Goal: Information Seeking & Learning: Learn about a topic

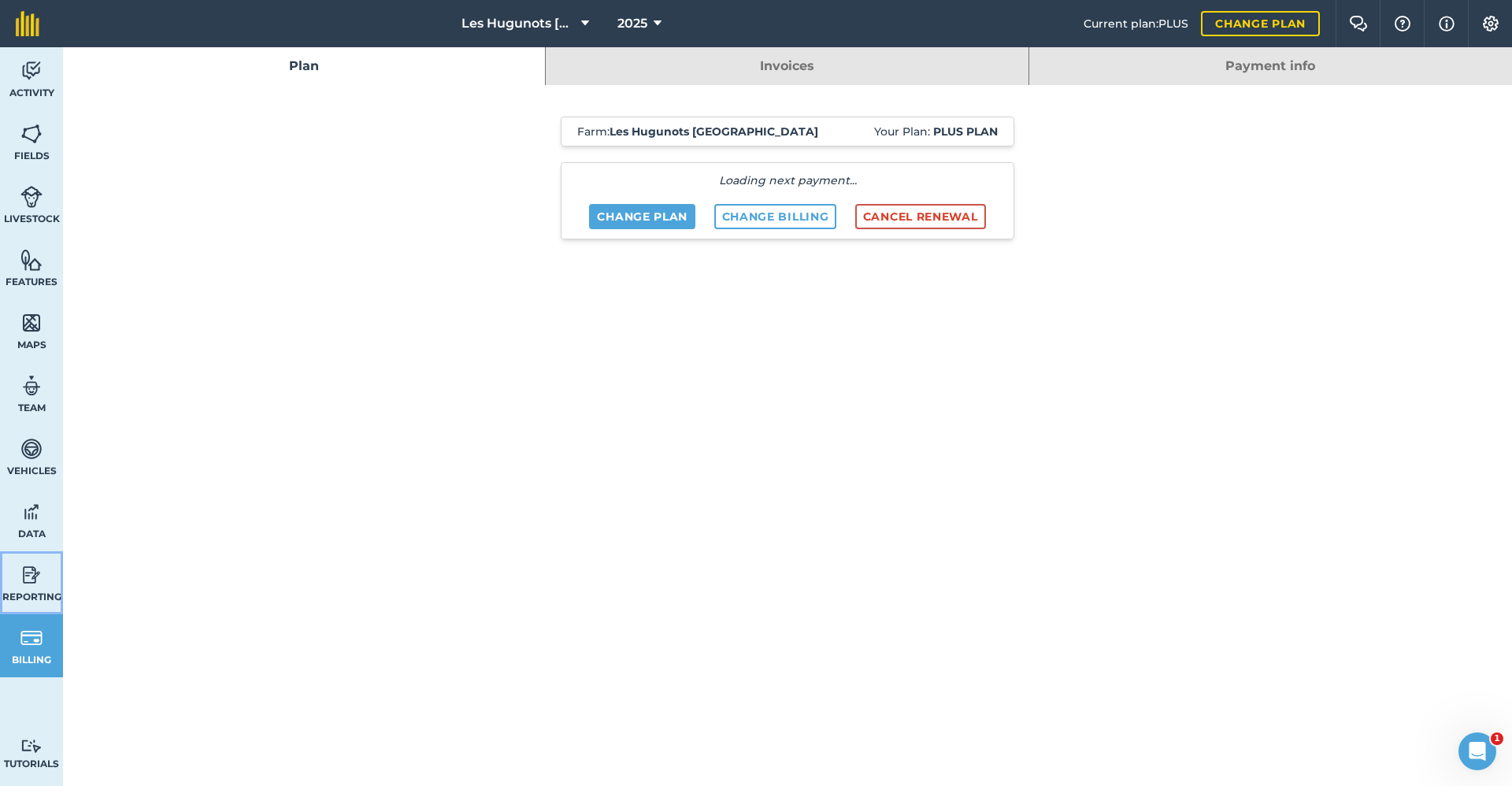
click at [43, 575] on link "Reporting" at bounding box center [32, 583] width 63 height 63
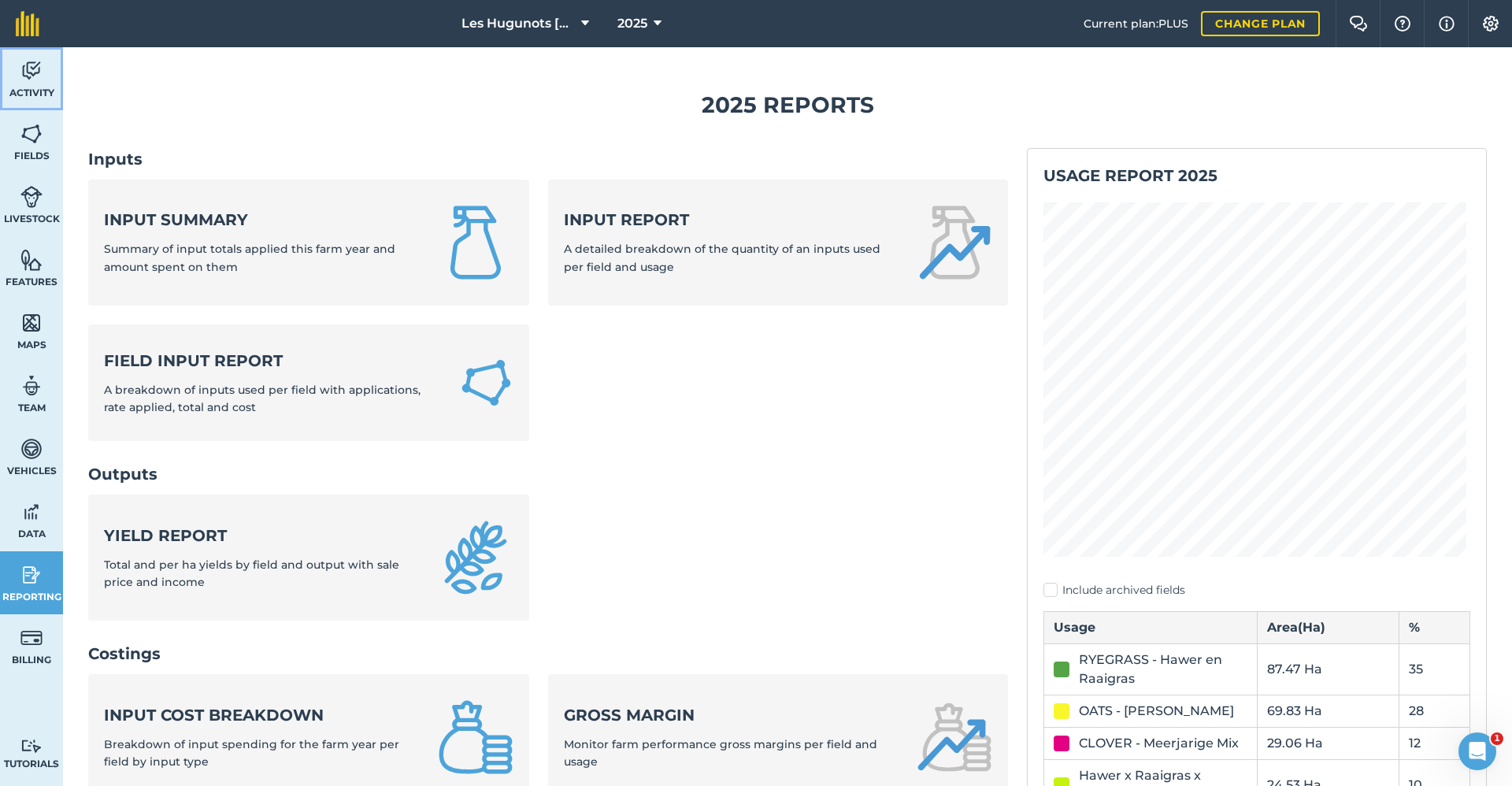
click at [53, 82] on link "Activity" at bounding box center [32, 79] width 63 height 63
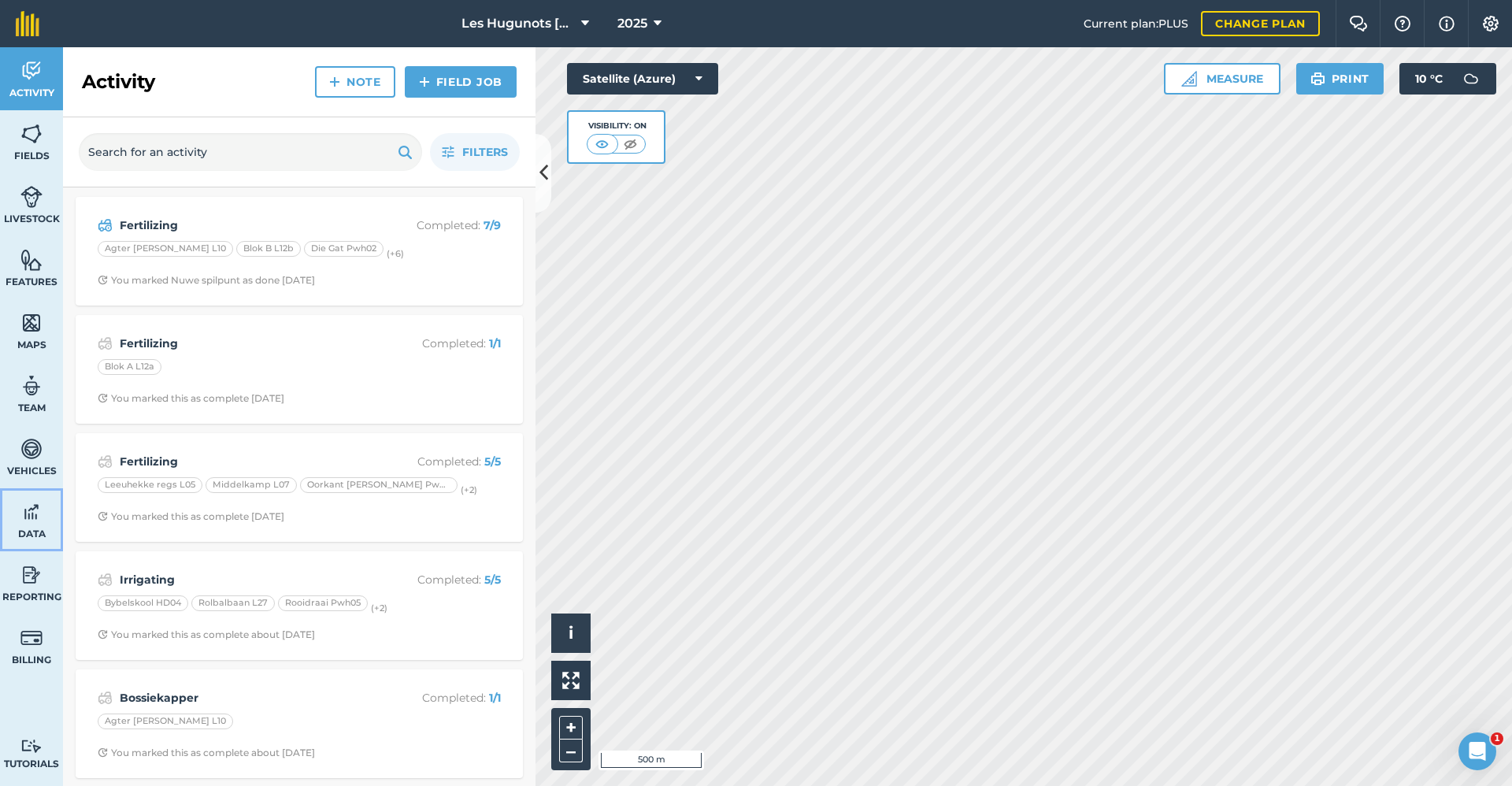
click at [44, 525] on link "Data" at bounding box center [32, 520] width 63 height 63
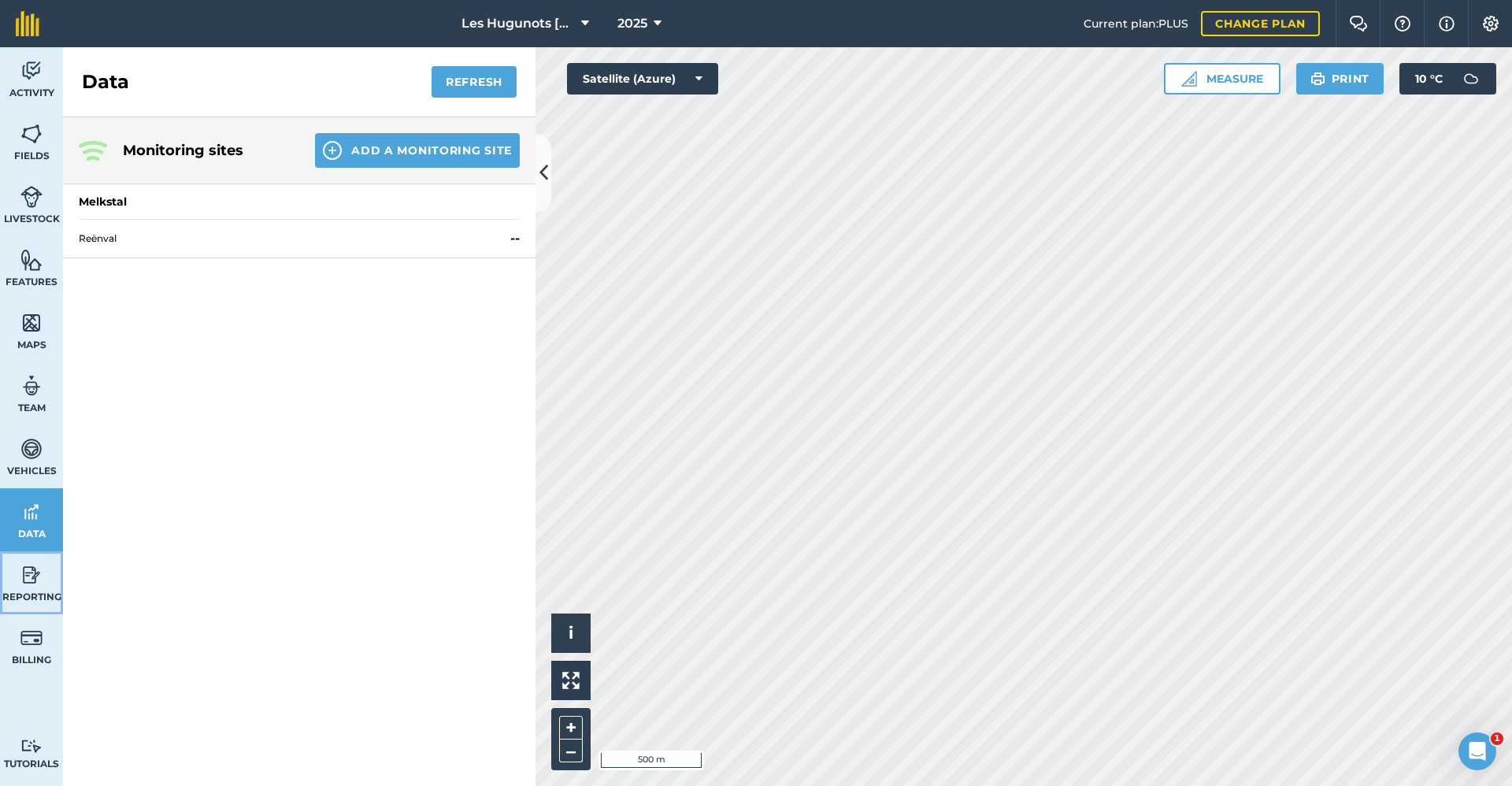
click at [36, 571] on img at bounding box center [31, 575] width 22 height 23
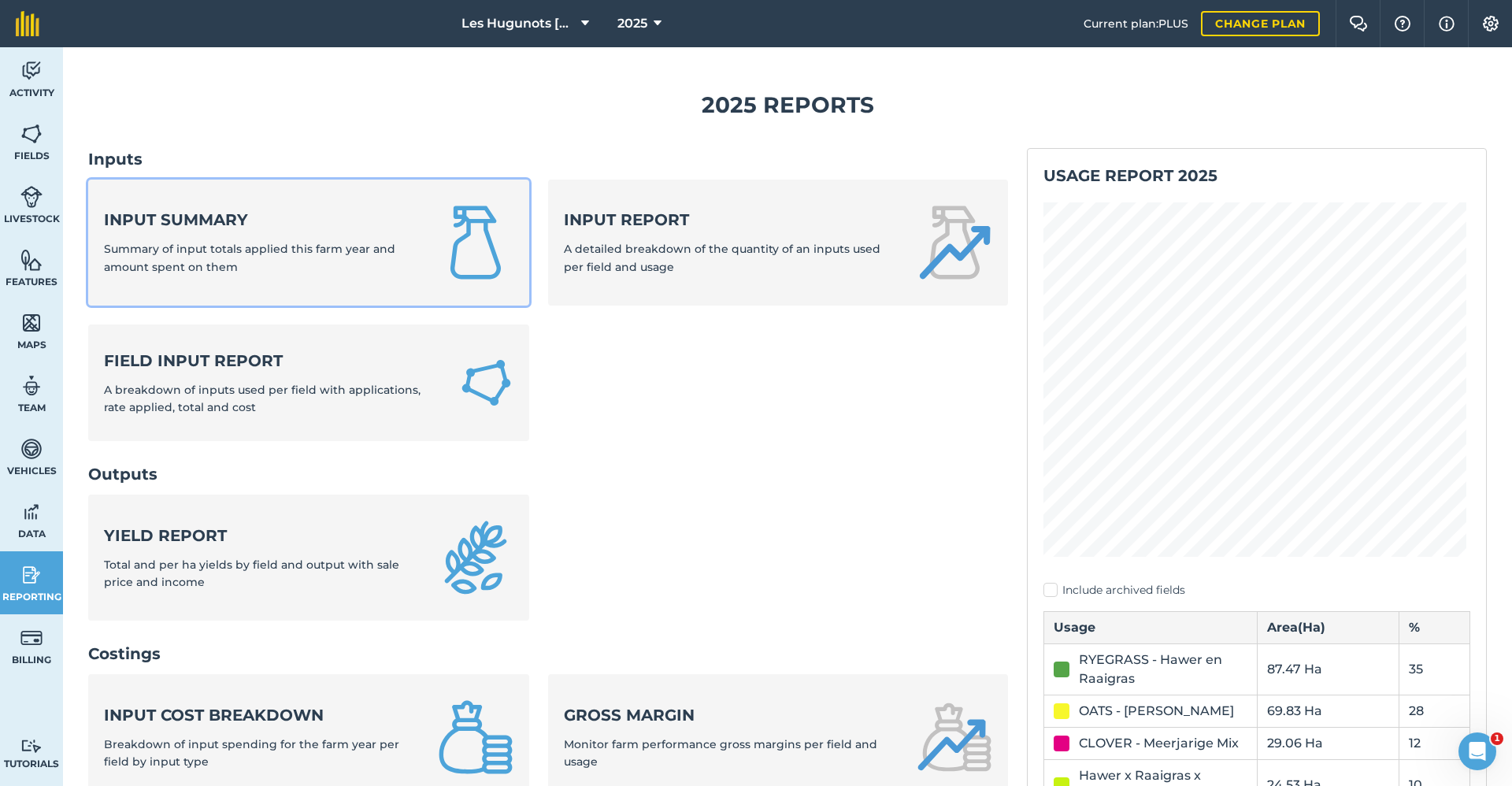
click at [313, 236] on div "Input summary Summary of input totals applied this farm year and amount spent o…" at bounding box center [261, 242] width 315 height 67
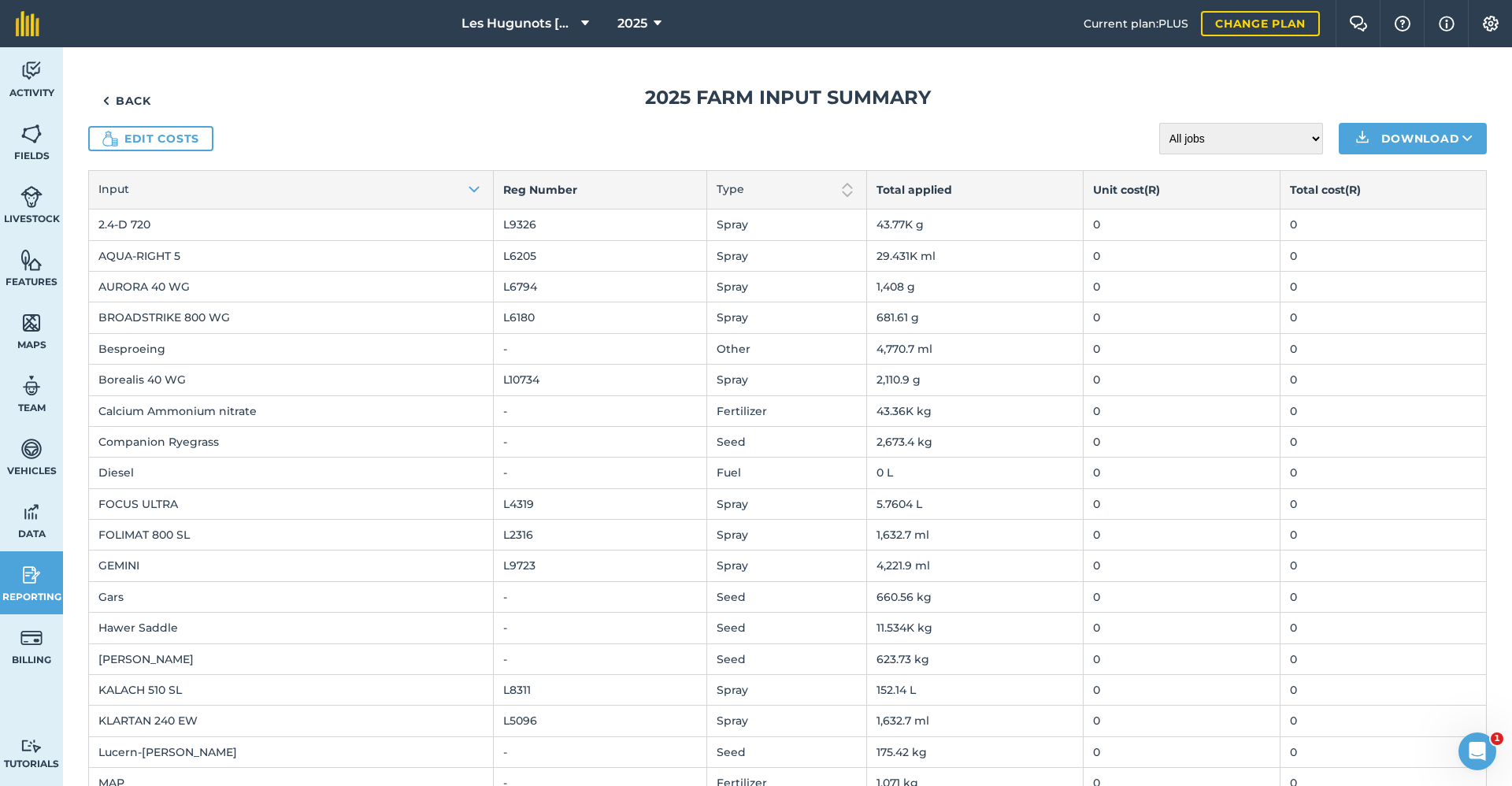
click at [116, 438] on td "Companion Ryegrass" at bounding box center [292, 442] width 405 height 31
click at [182, 440] on td "Companion Ryegrass" at bounding box center [292, 442] width 405 height 31
click at [837, 186] on img at bounding box center [846, 190] width 19 height 19
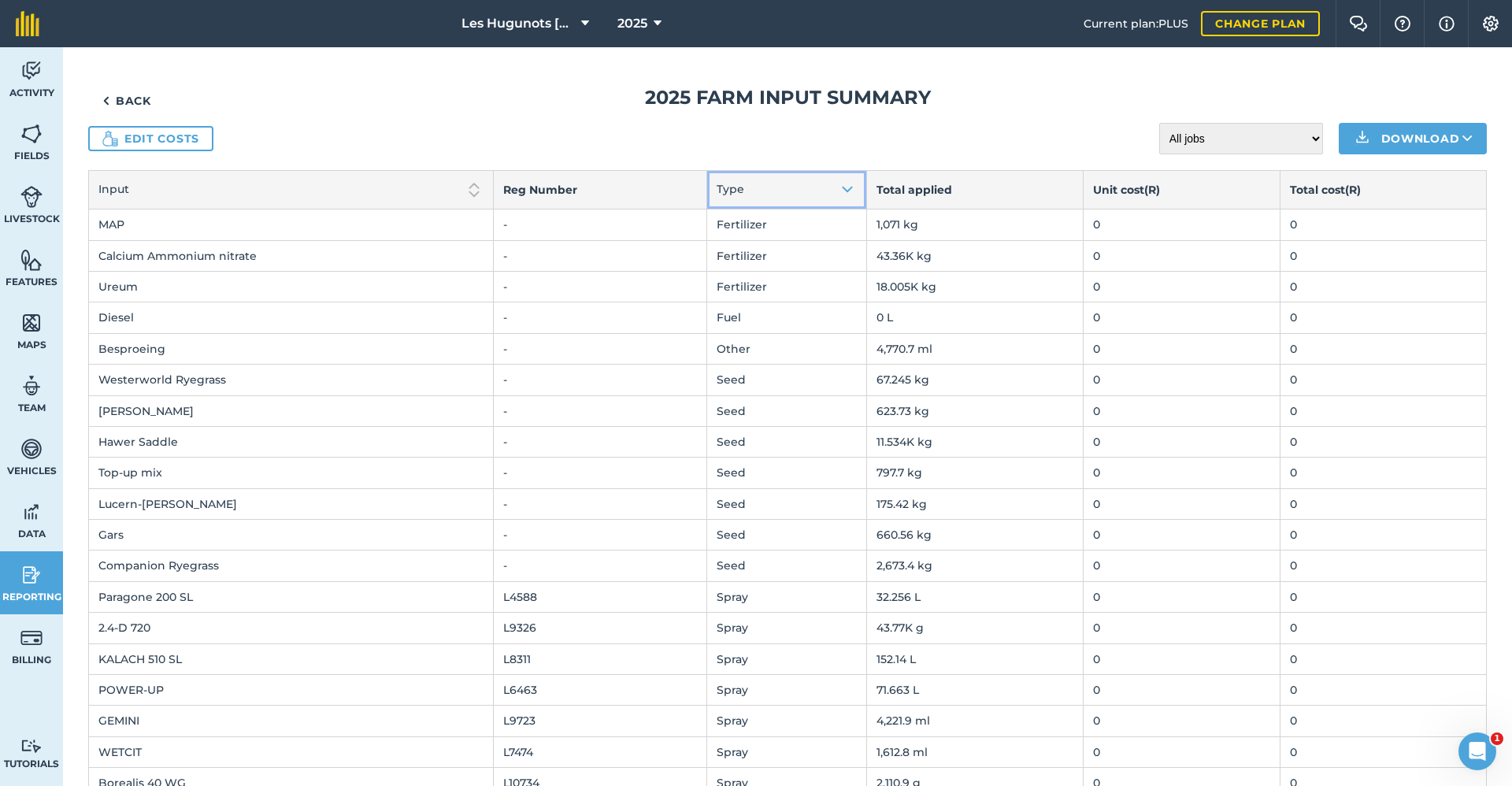
click at [837, 187] on img at bounding box center [846, 190] width 19 height 19
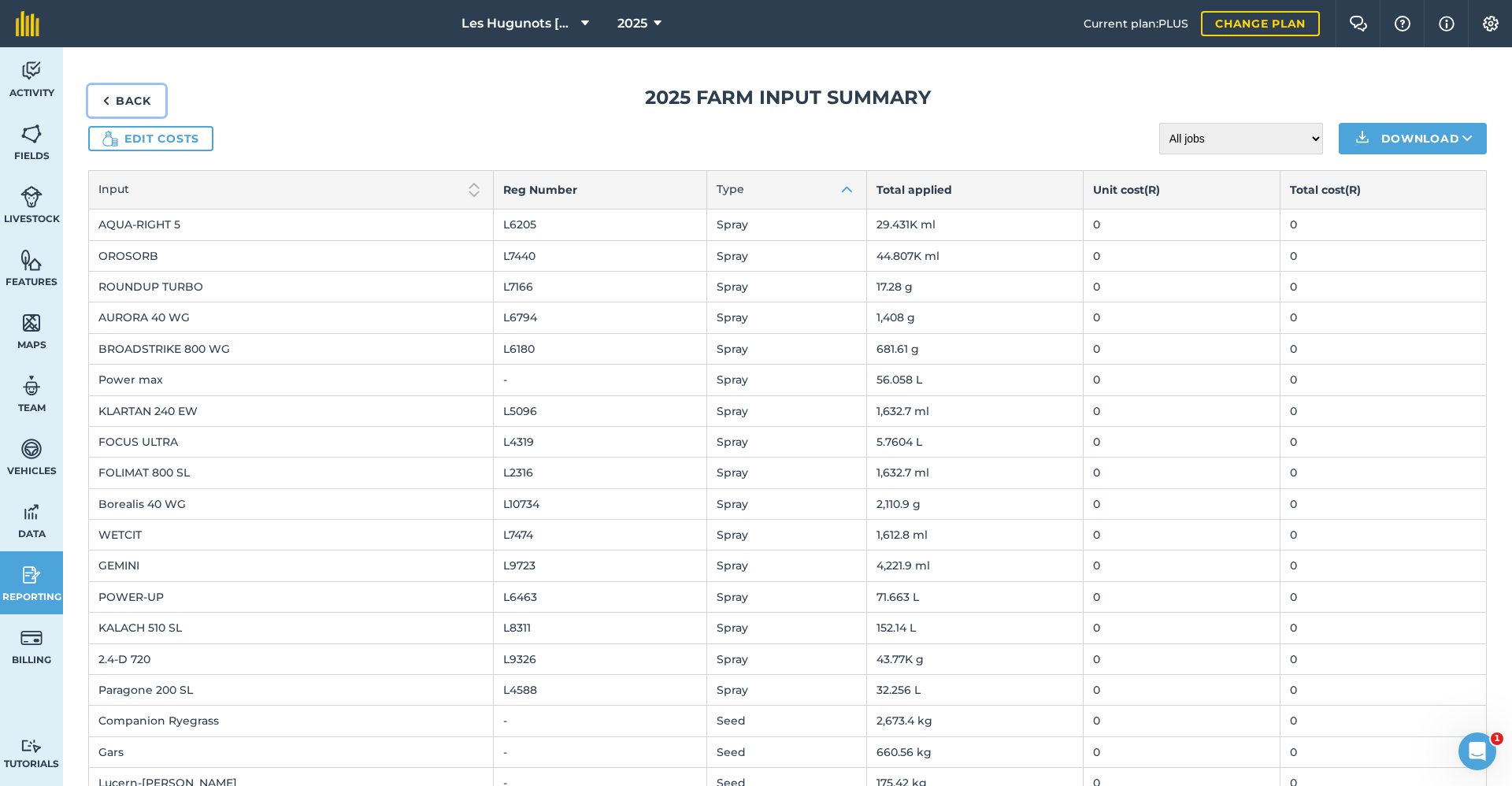
click at [121, 95] on link "Back" at bounding box center [126, 100] width 77 height 32
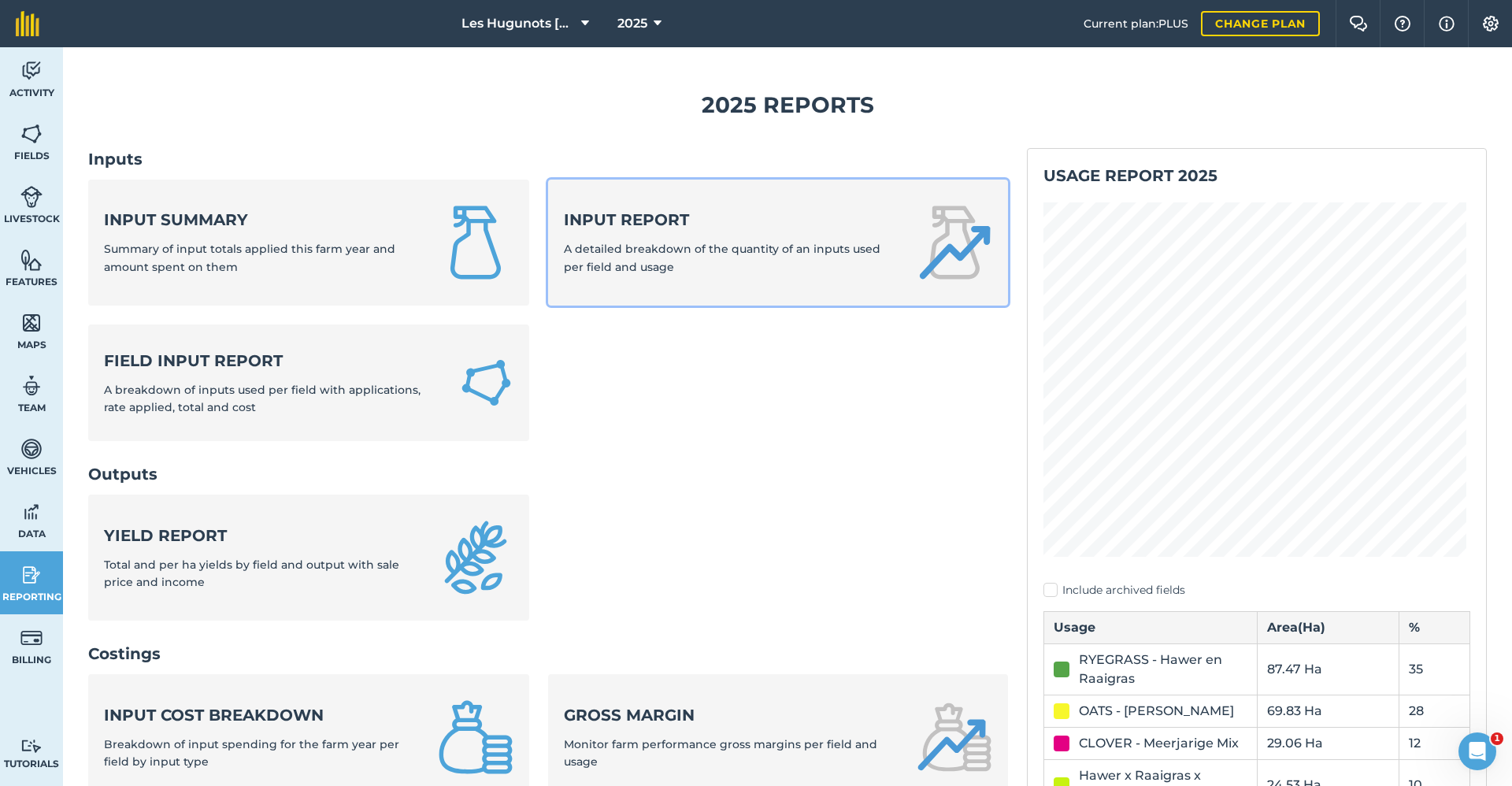
click at [665, 241] on div "Input report A detailed breakdown of the quantity of an inputs used per field a…" at bounding box center [730, 242] width 334 height 67
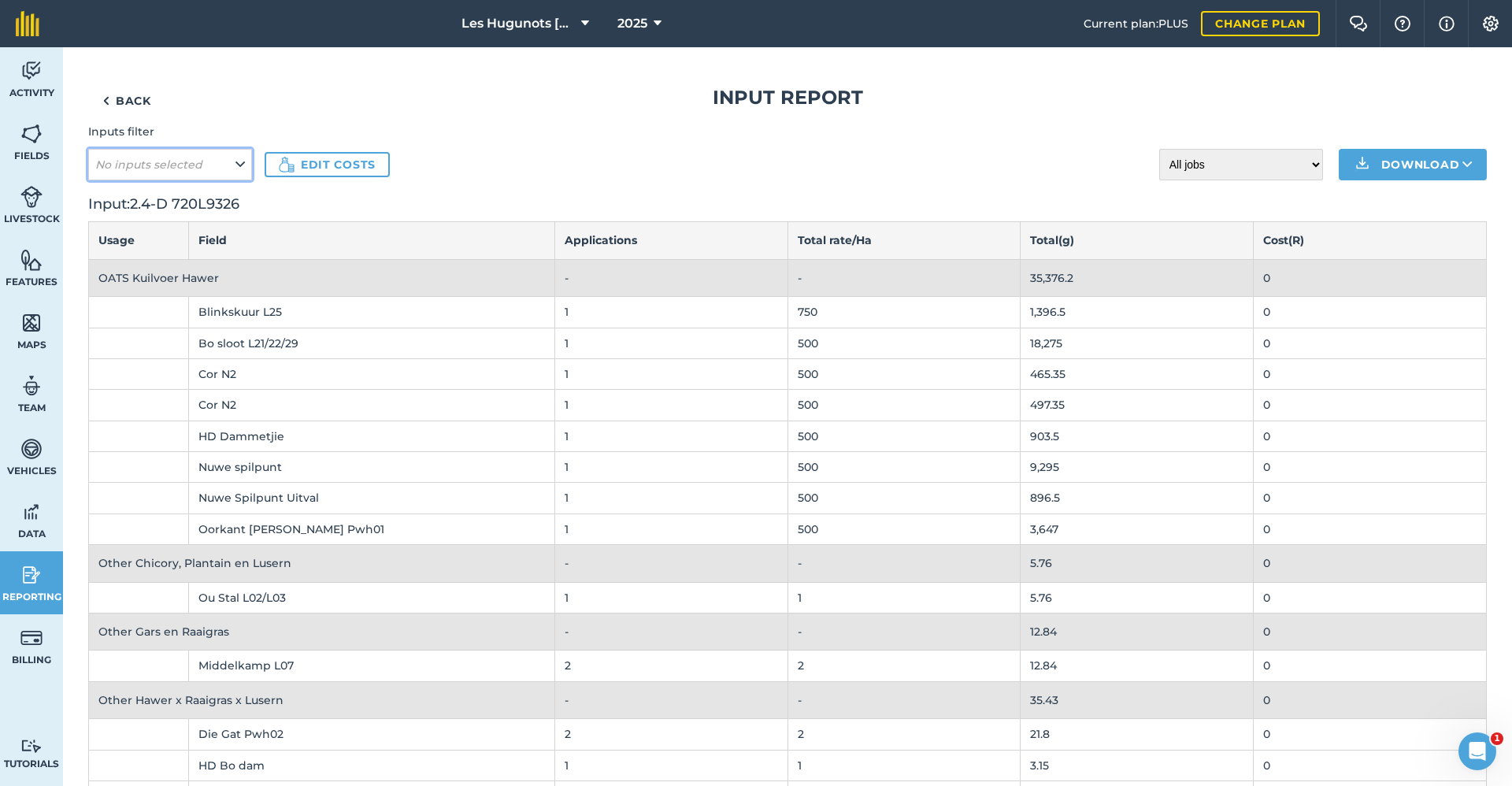
click at [232, 169] on button "No inputs selected" at bounding box center [170, 164] width 164 height 32
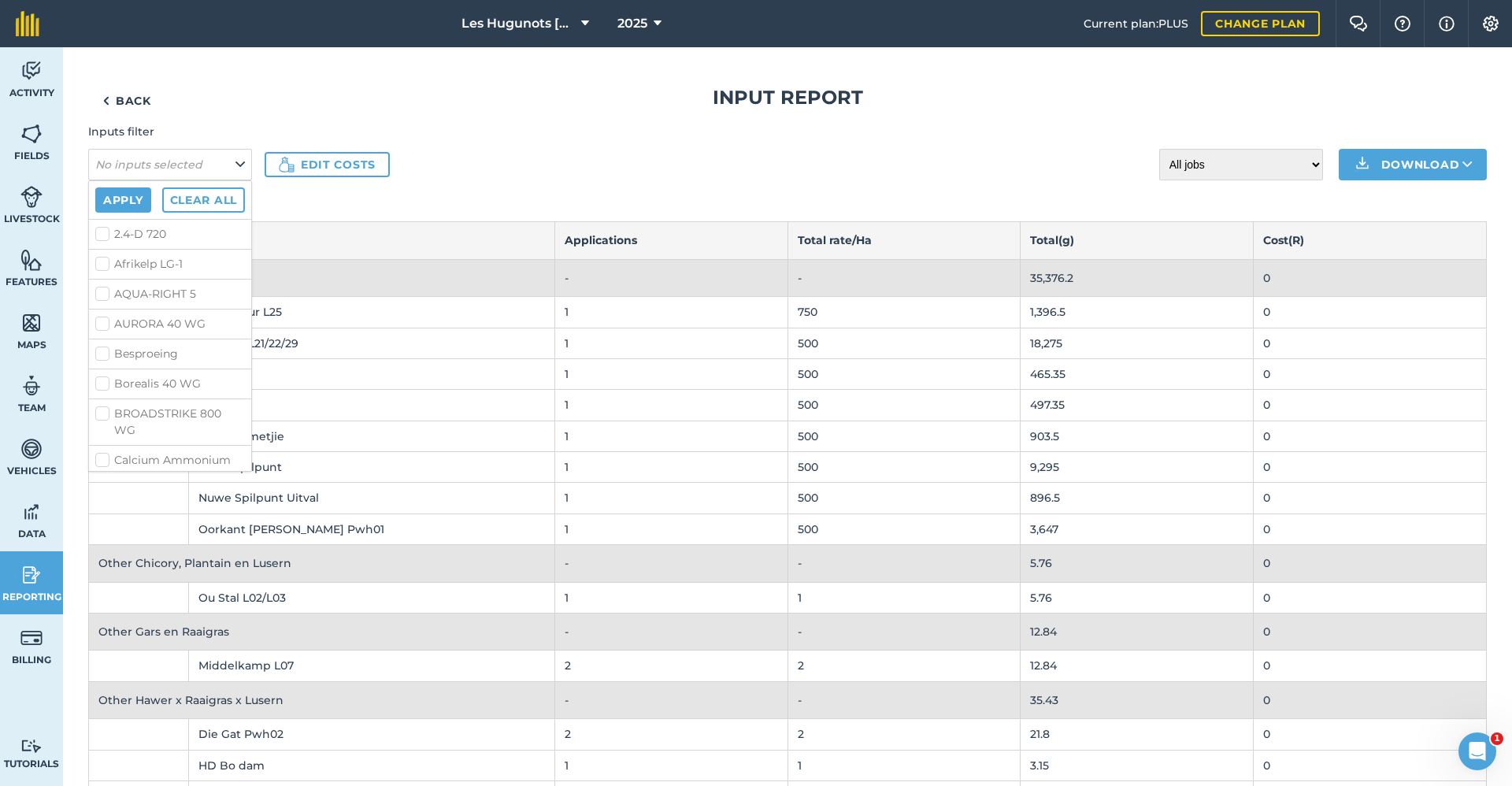
click at [95, 232] on li "2.4-D 720" at bounding box center [170, 233] width 162 height 30
click at [100, 233] on label "2.4-D 720" at bounding box center [170, 234] width 150 height 16
click at [100, 233] on input "2.4-D 720" at bounding box center [100, 231] width 11 height 11
checkbox input "true"
click at [100, 382] on label "Borealis 40 WG" at bounding box center [170, 384] width 150 height 16
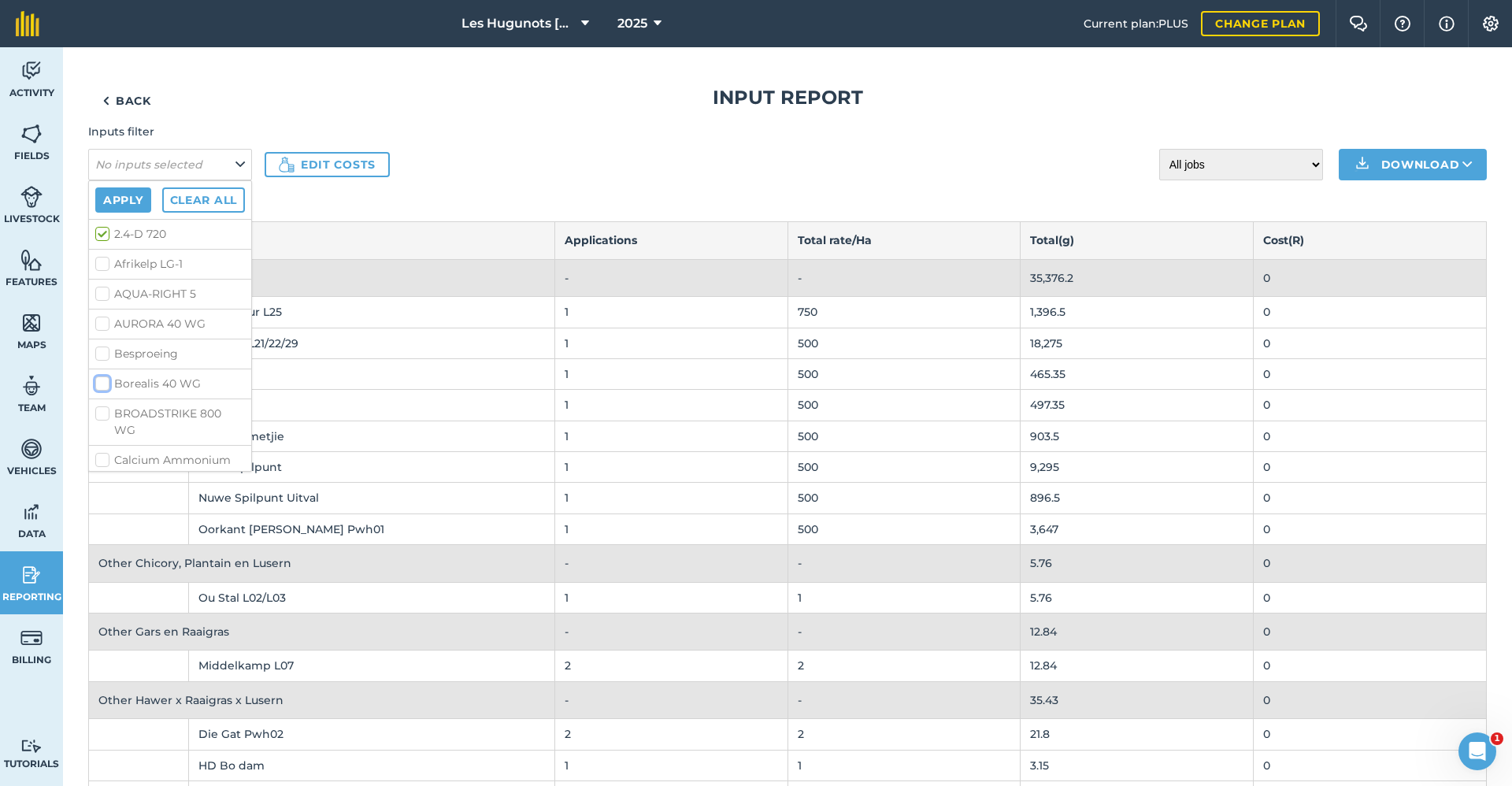
click at [100, 382] on input "Borealis 40 WG" at bounding box center [100, 381] width 11 height 11
checkbox input "true"
click at [126, 197] on button "Apply" at bounding box center [123, 199] width 56 height 25
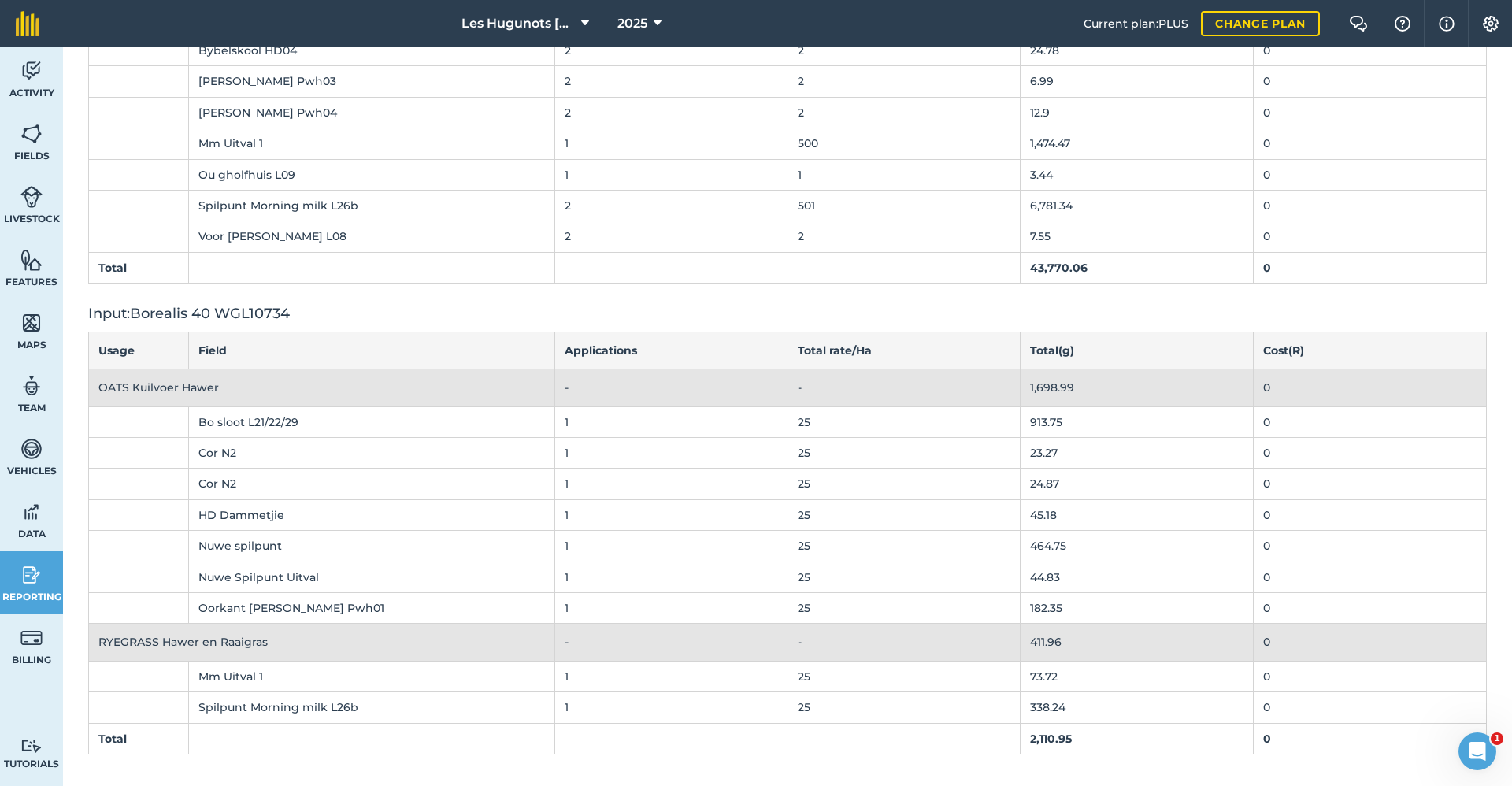
scroll to position [921, 0]
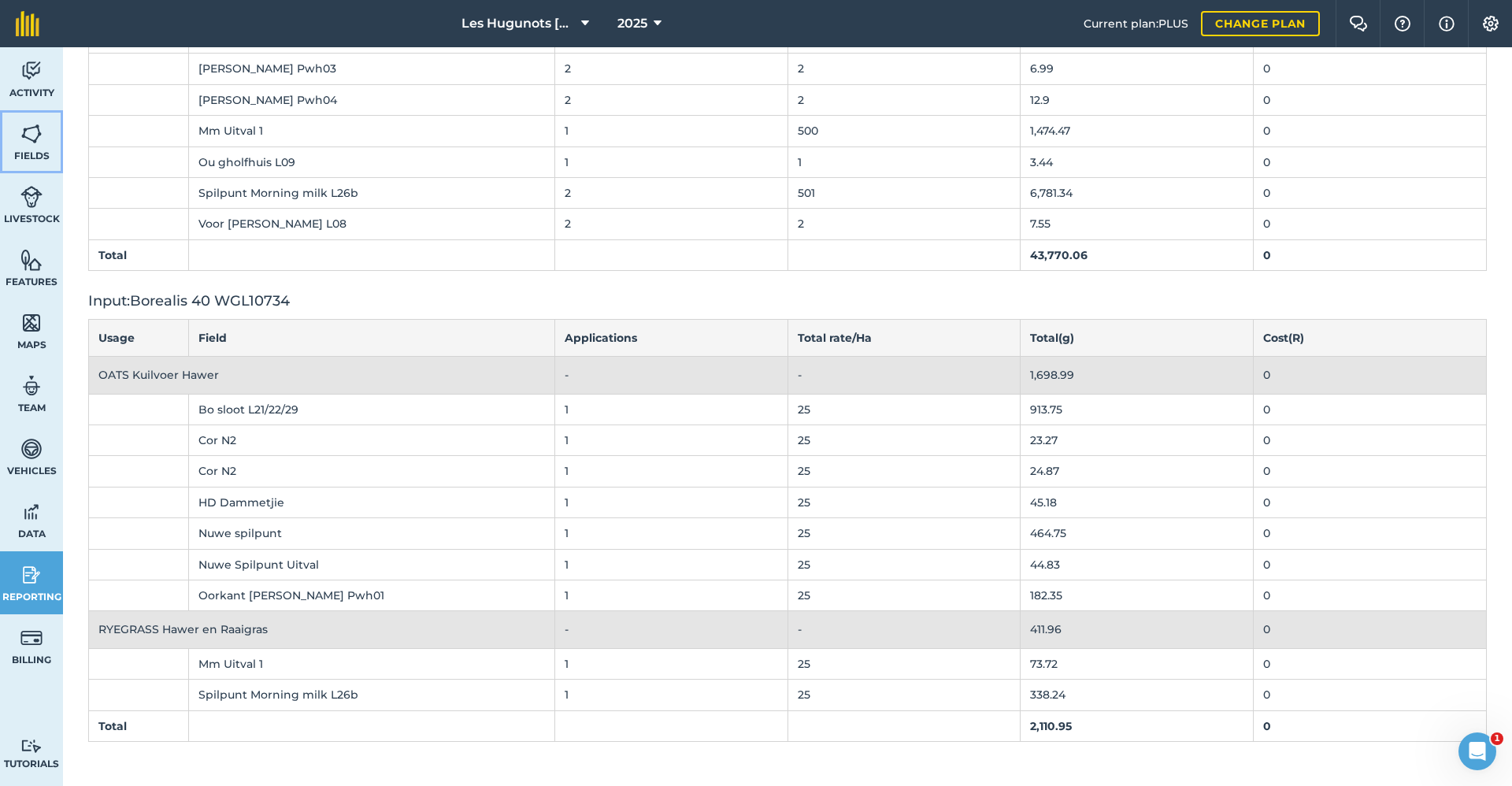
click at [40, 148] on link "Fields" at bounding box center [32, 142] width 63 height 63
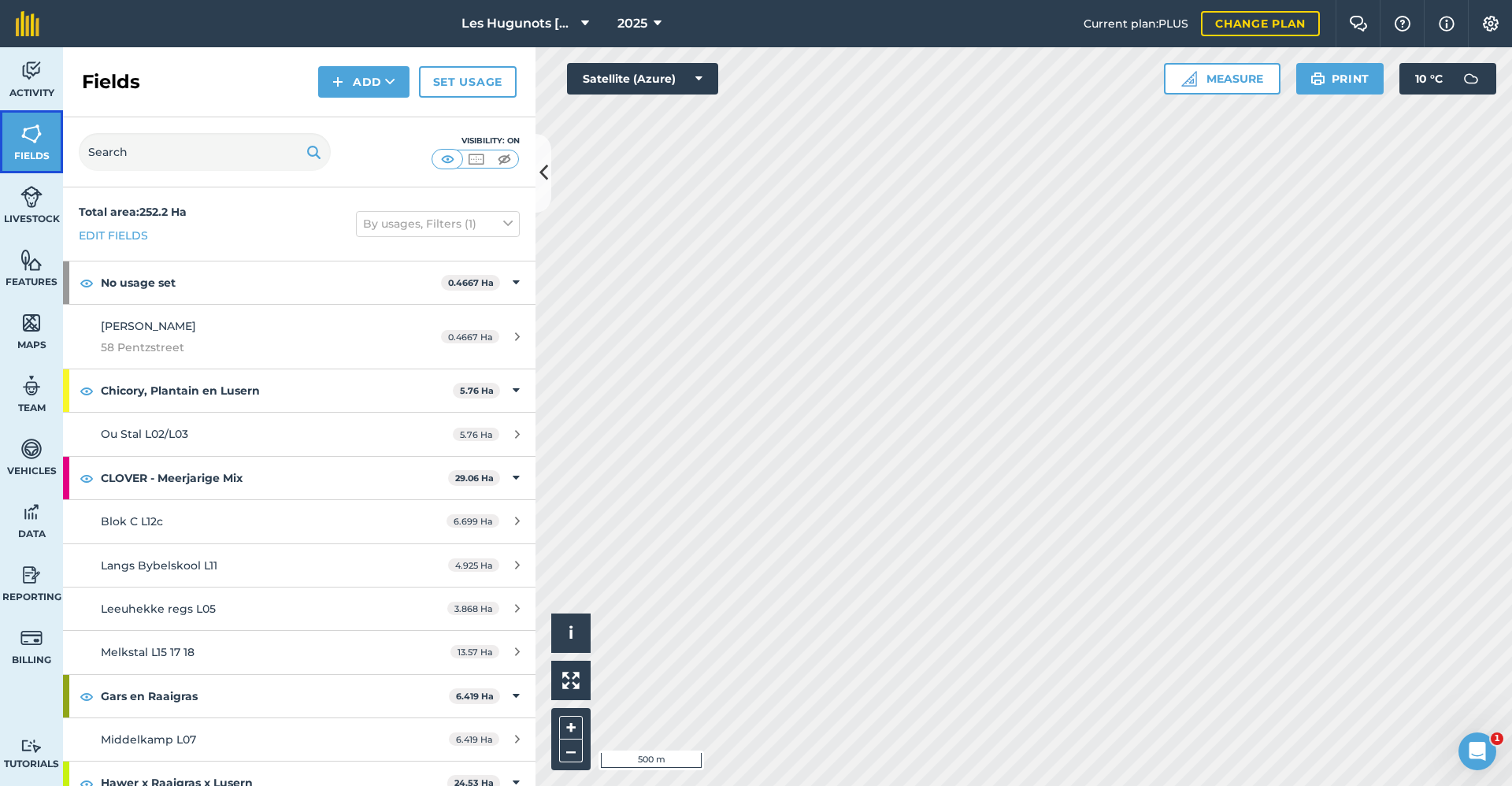
click at [34, 133] on img at bounding box center [31, 134] width 22 height 23
click at [39, 98] on span "Activity" at bounding box center [32, 93] width 63 height 13
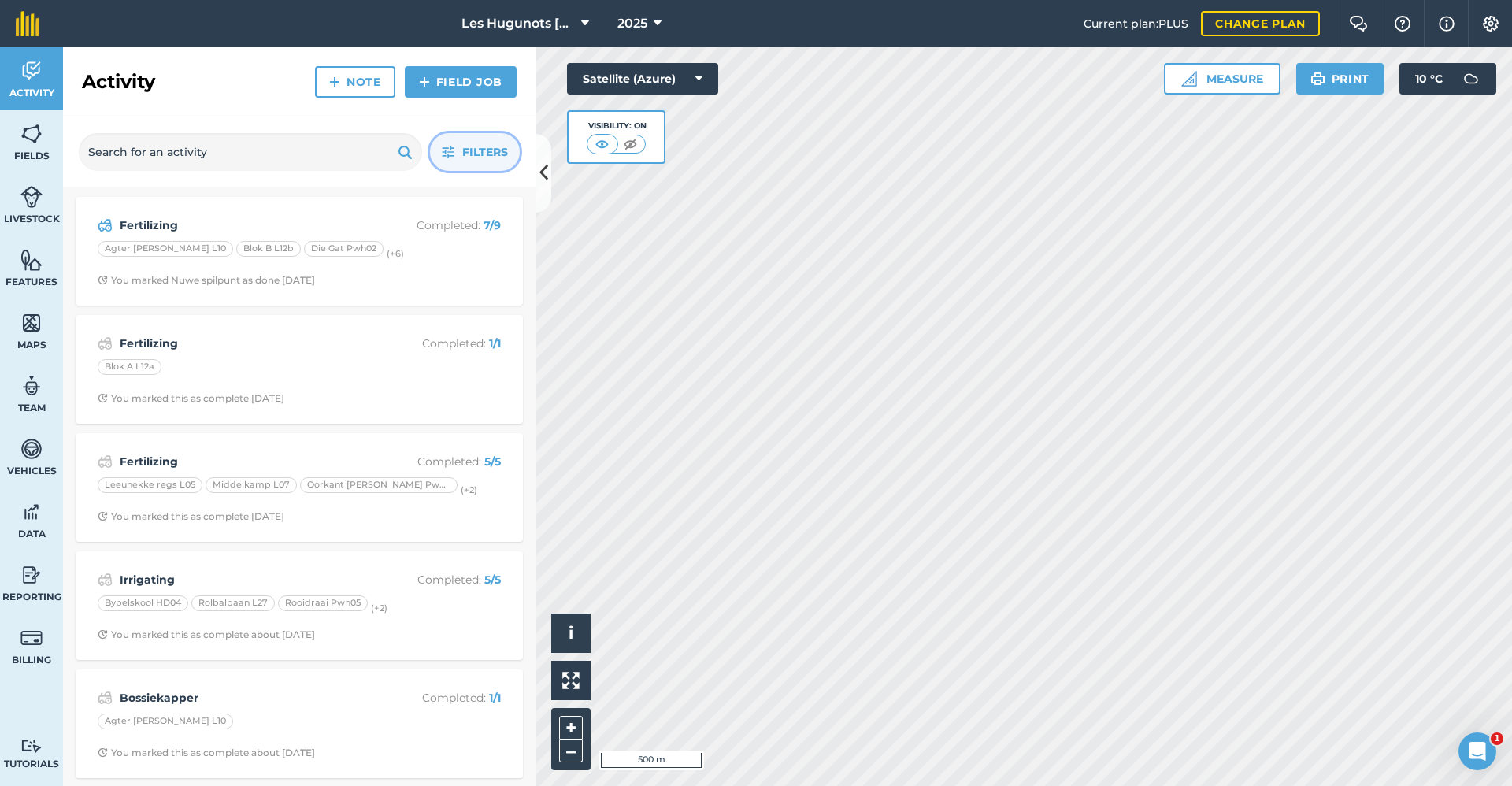
click at [486, 162] on button "Filters" at bounding box center [475, 152] width 90 height 38
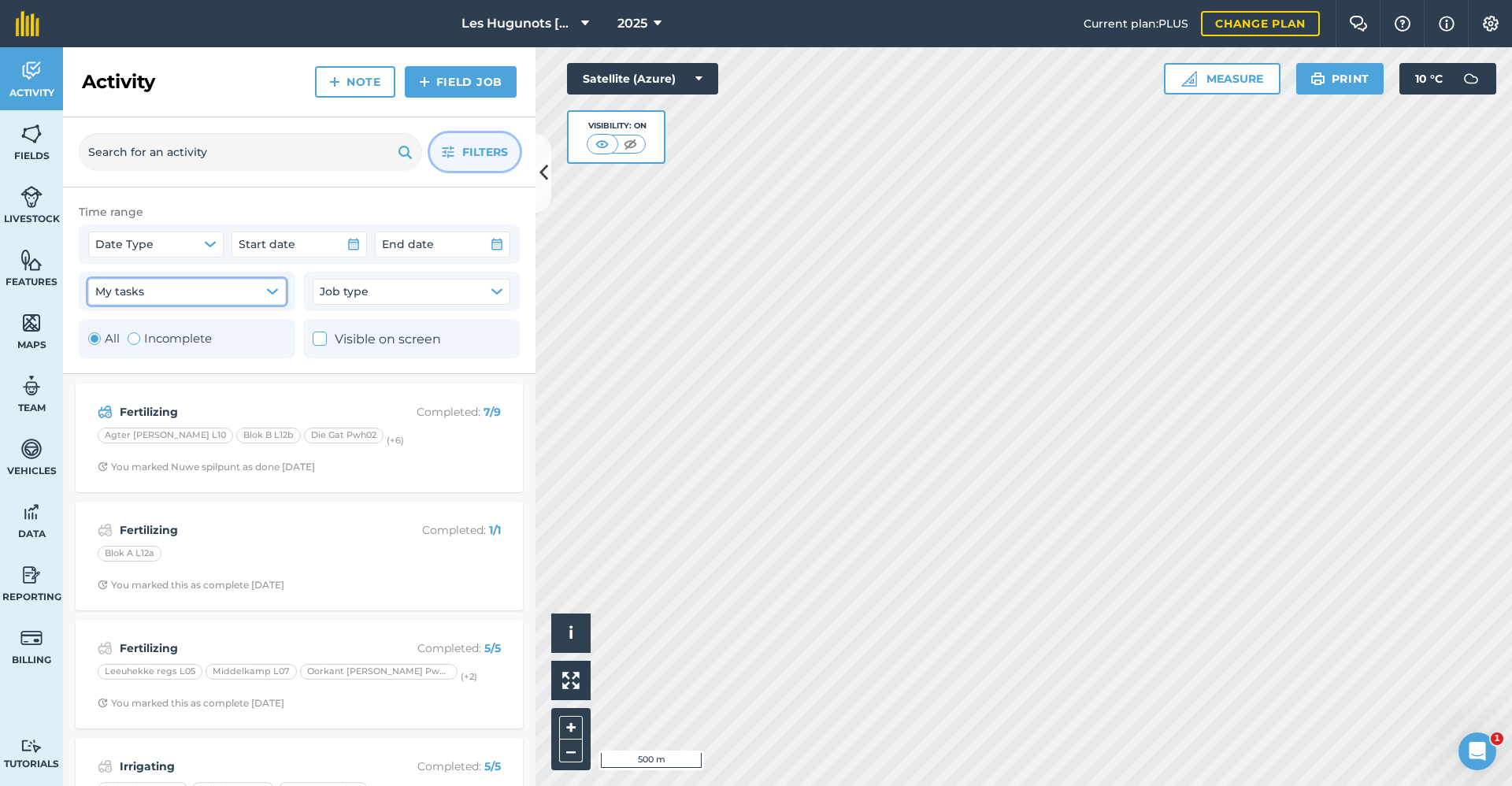
click at [255, 293] on button "My tasks" at bounding box center [187, 291] width 198 height 25
click at [398, 293] on button "Job type" at bounding box center [411, 291] width 198 height 25
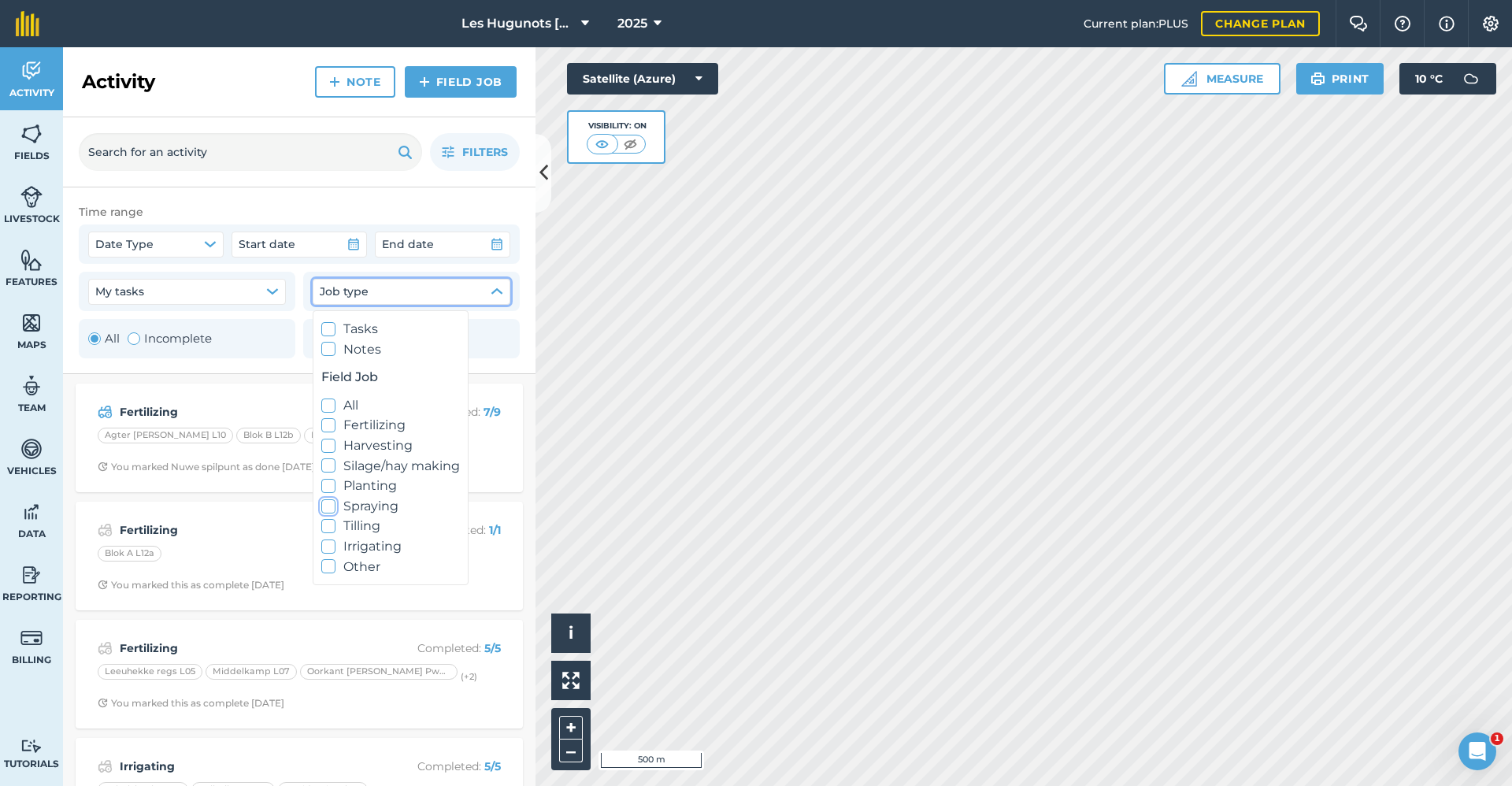
click at [329, 509] on icon at bounding box center [329, 506] width 11 height 11
checkbox input "true"
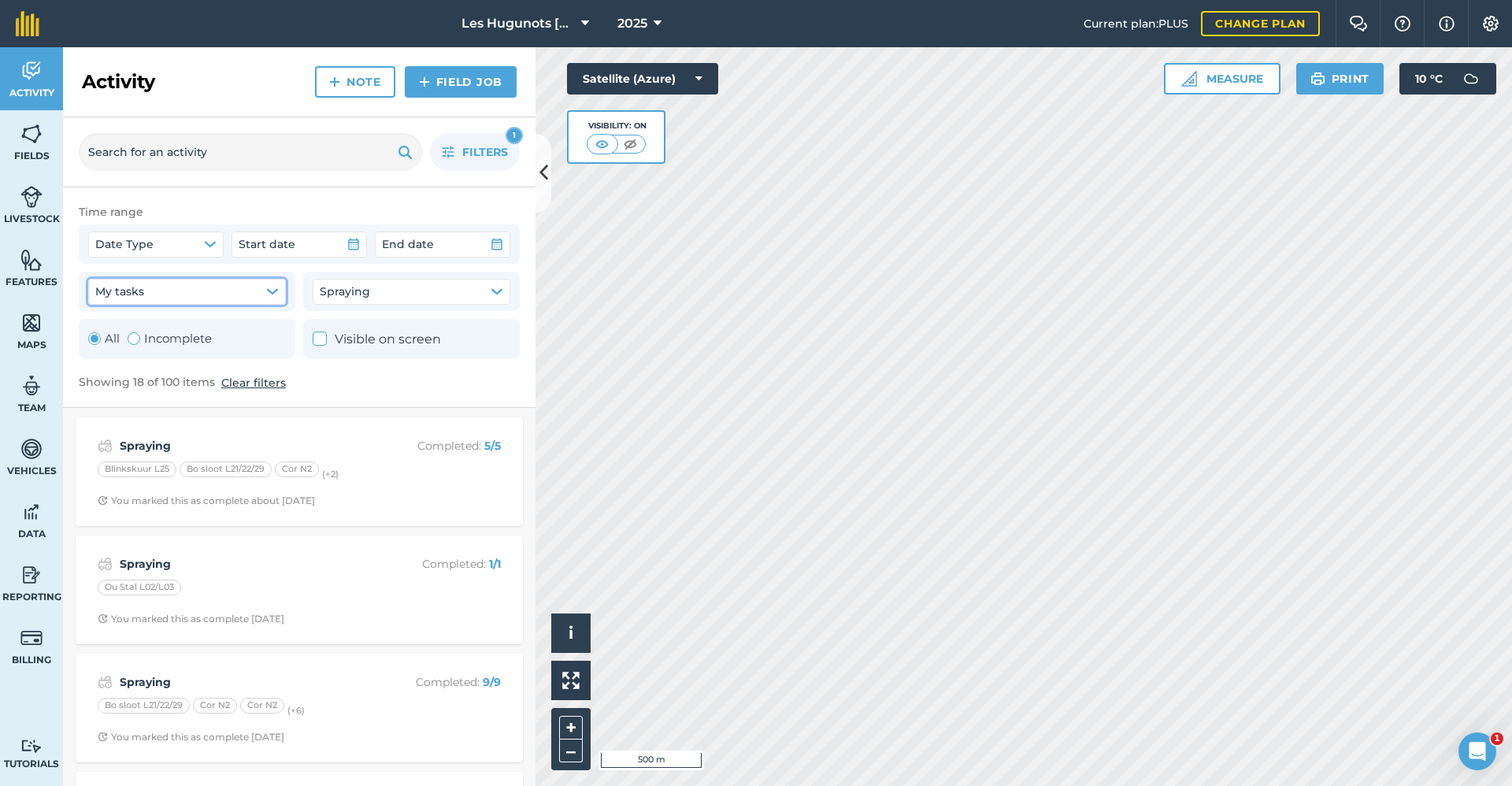
click at [262, 294] on button "My tasks" at bounding box center [187, 291] width 198 height 25
click at [315, 334] on icon at bounding box center [320, 339] width 11 height 11
checkbox input "true"
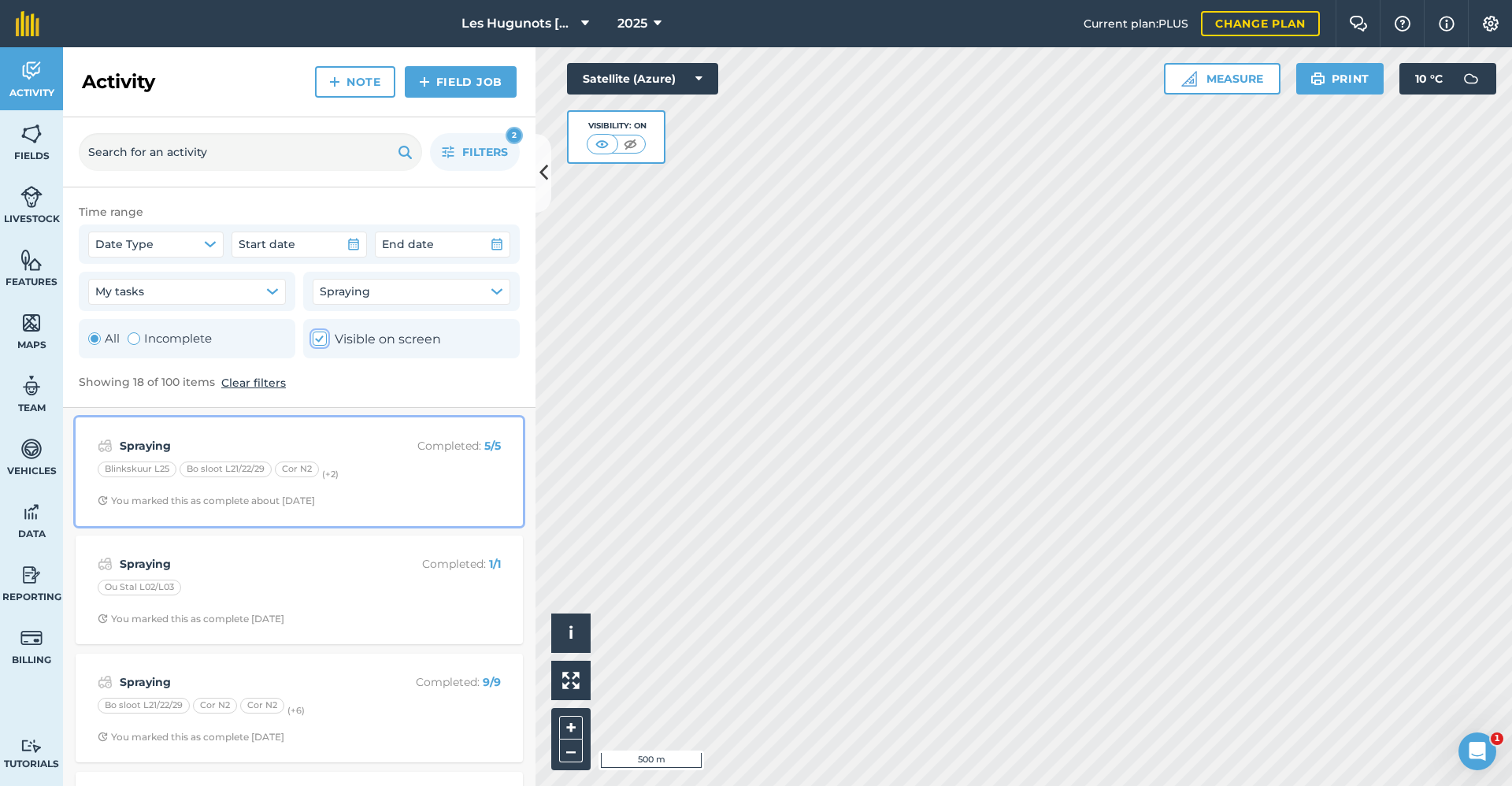
click at [312, 467] on div "Cor N2" at bounding box center [296, 469] width 44 height 15
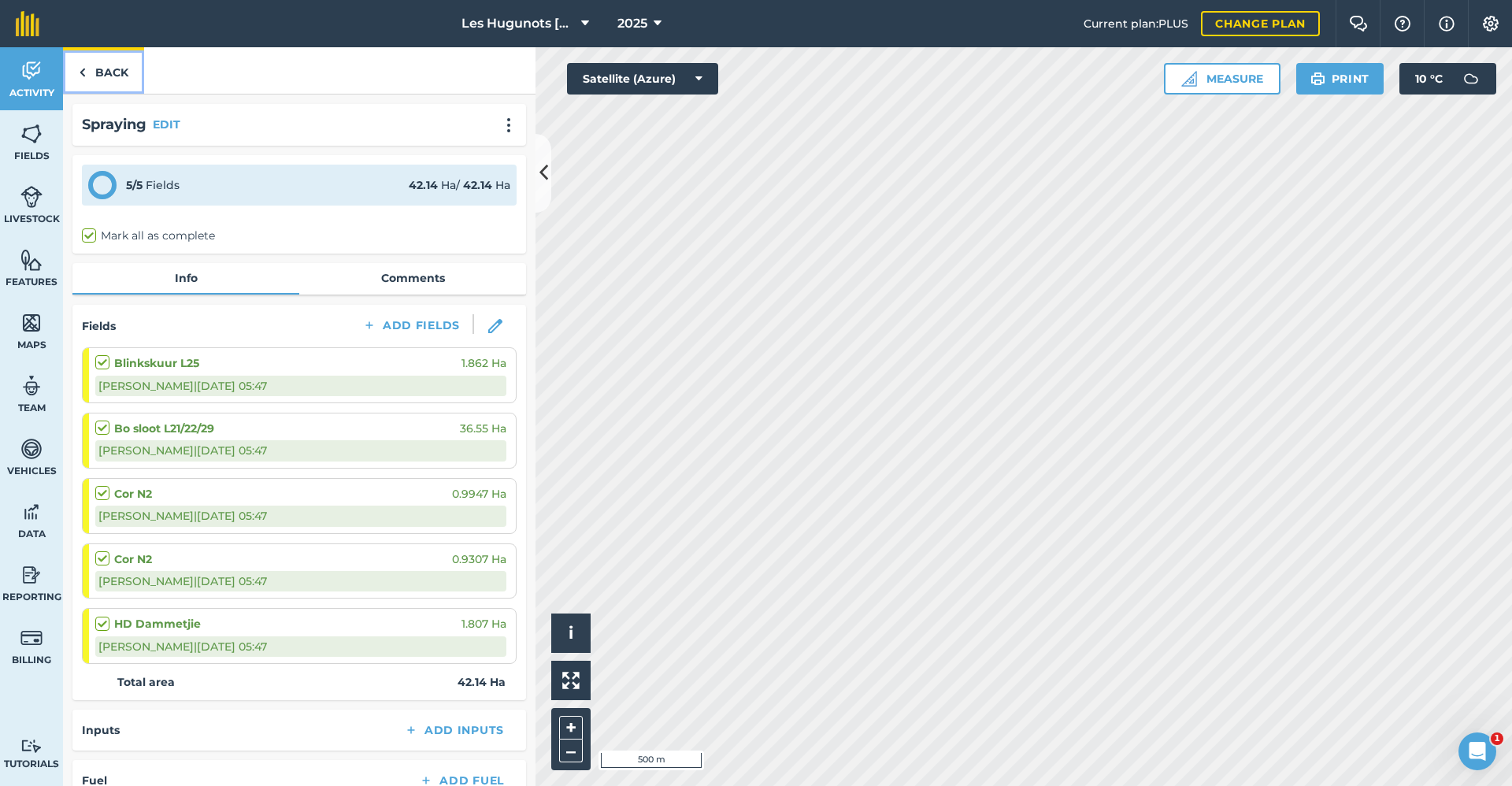
click at [101, 62] on link "Back" at bounding box center [104, 70] width 81 height 46
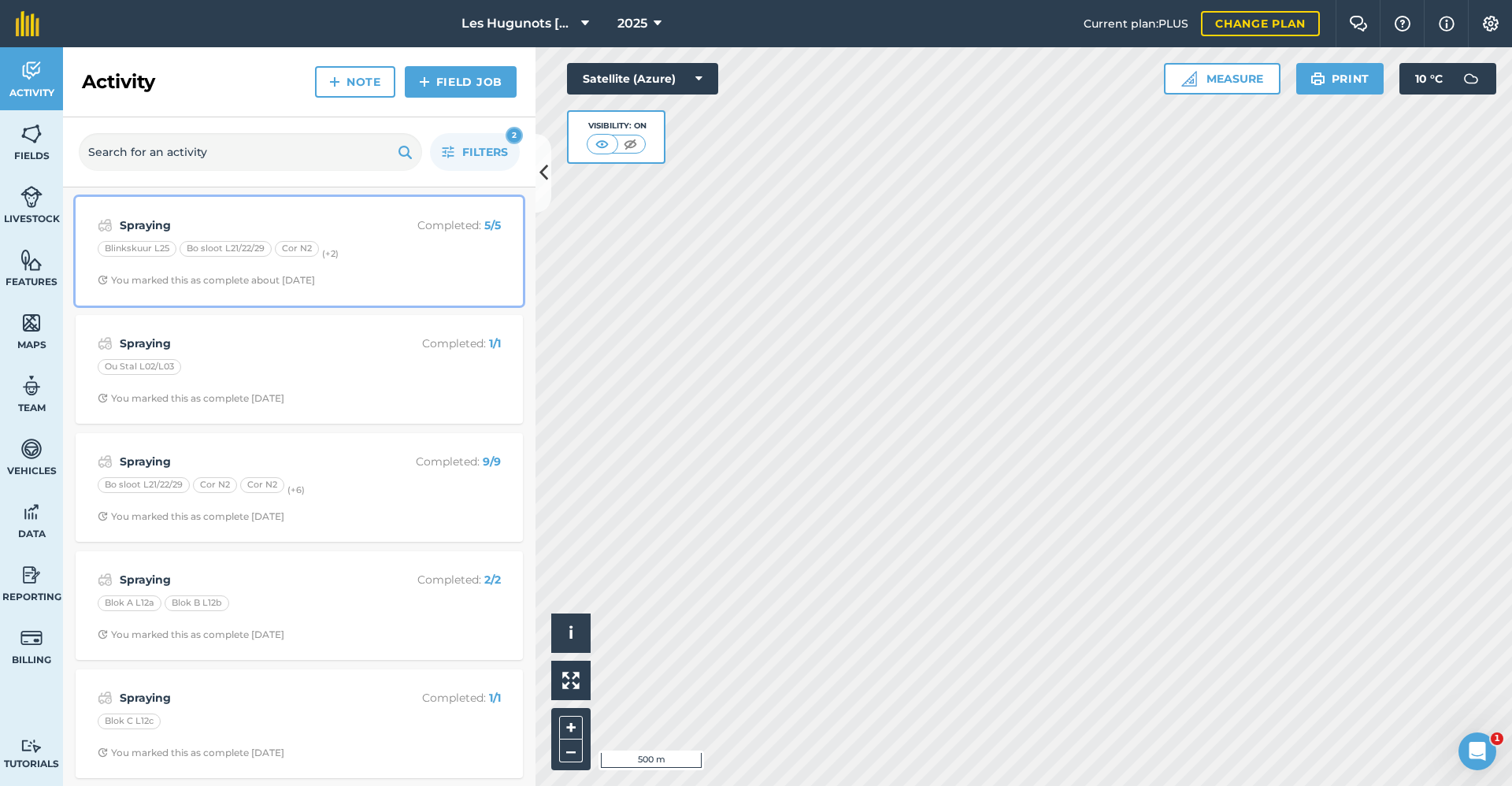
click at [220, 279] on div "You marked this as complete about [DATE]" at bounding box center [207, 280] width 217 height 13
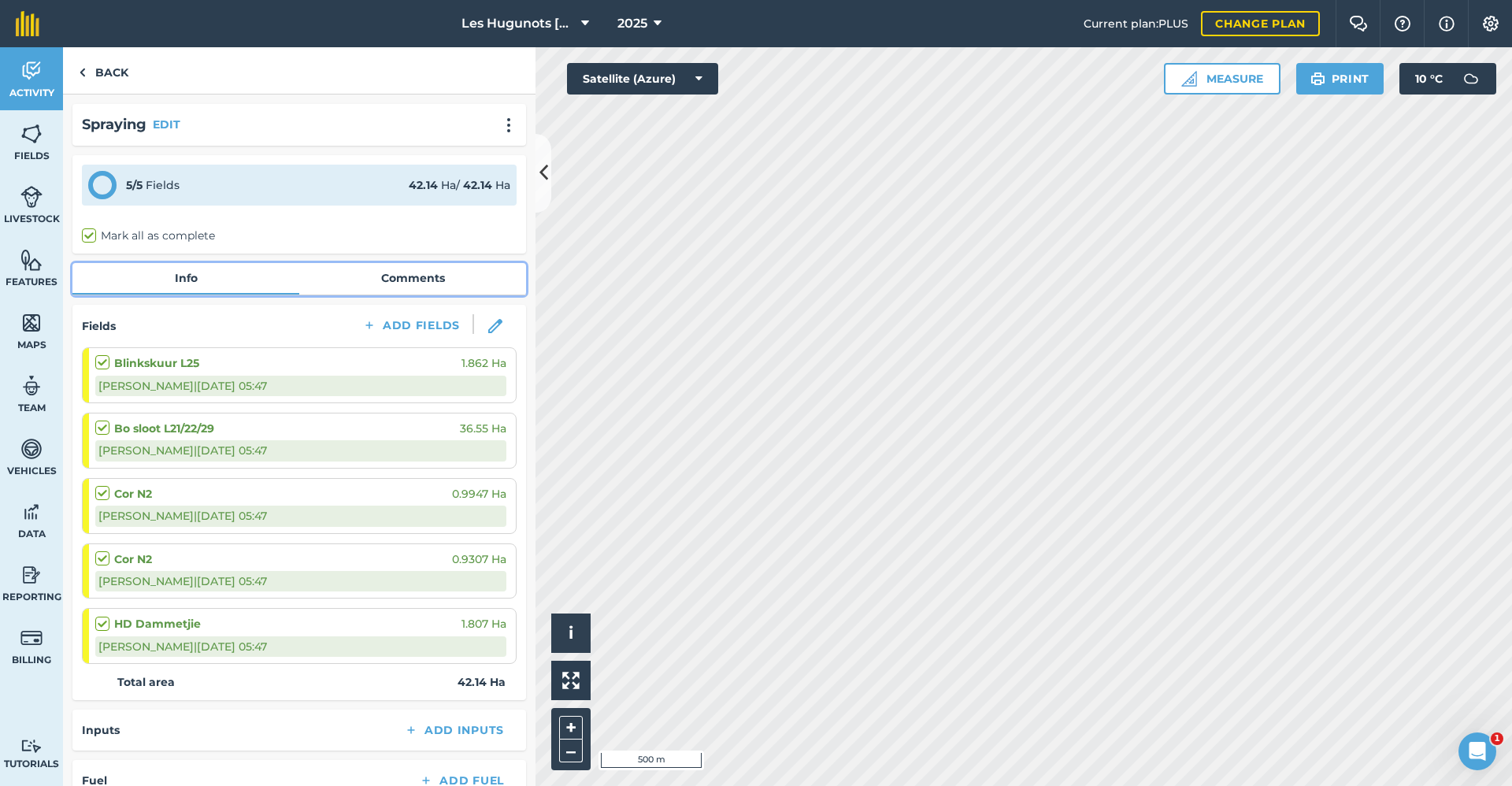
click at [362, 282] on link "Comments" at bounding box center [412, 278] width 227 height 30
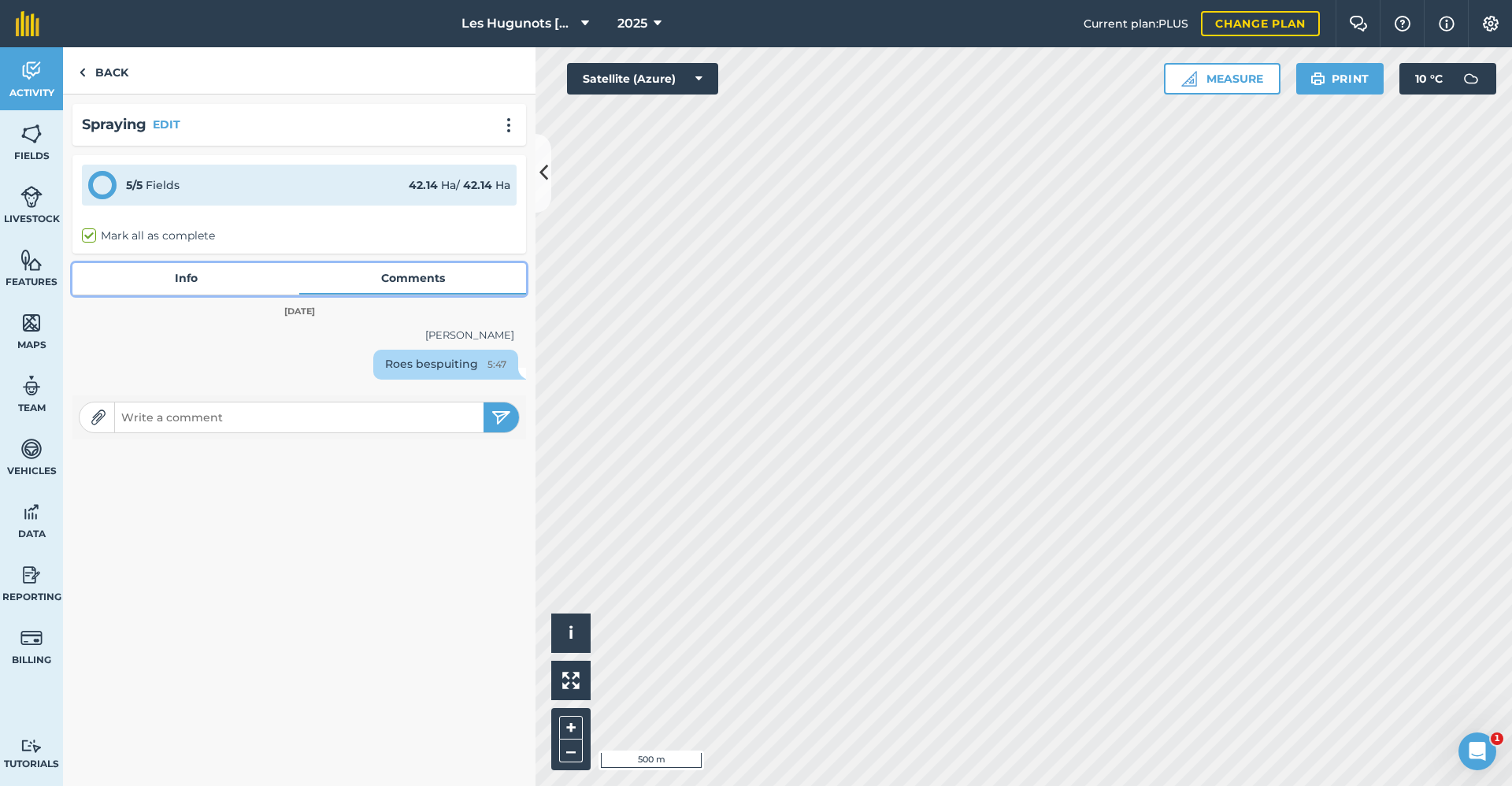
click at [172, 274] on link "Info" at bounding box center [185, 278] width 227 height 30
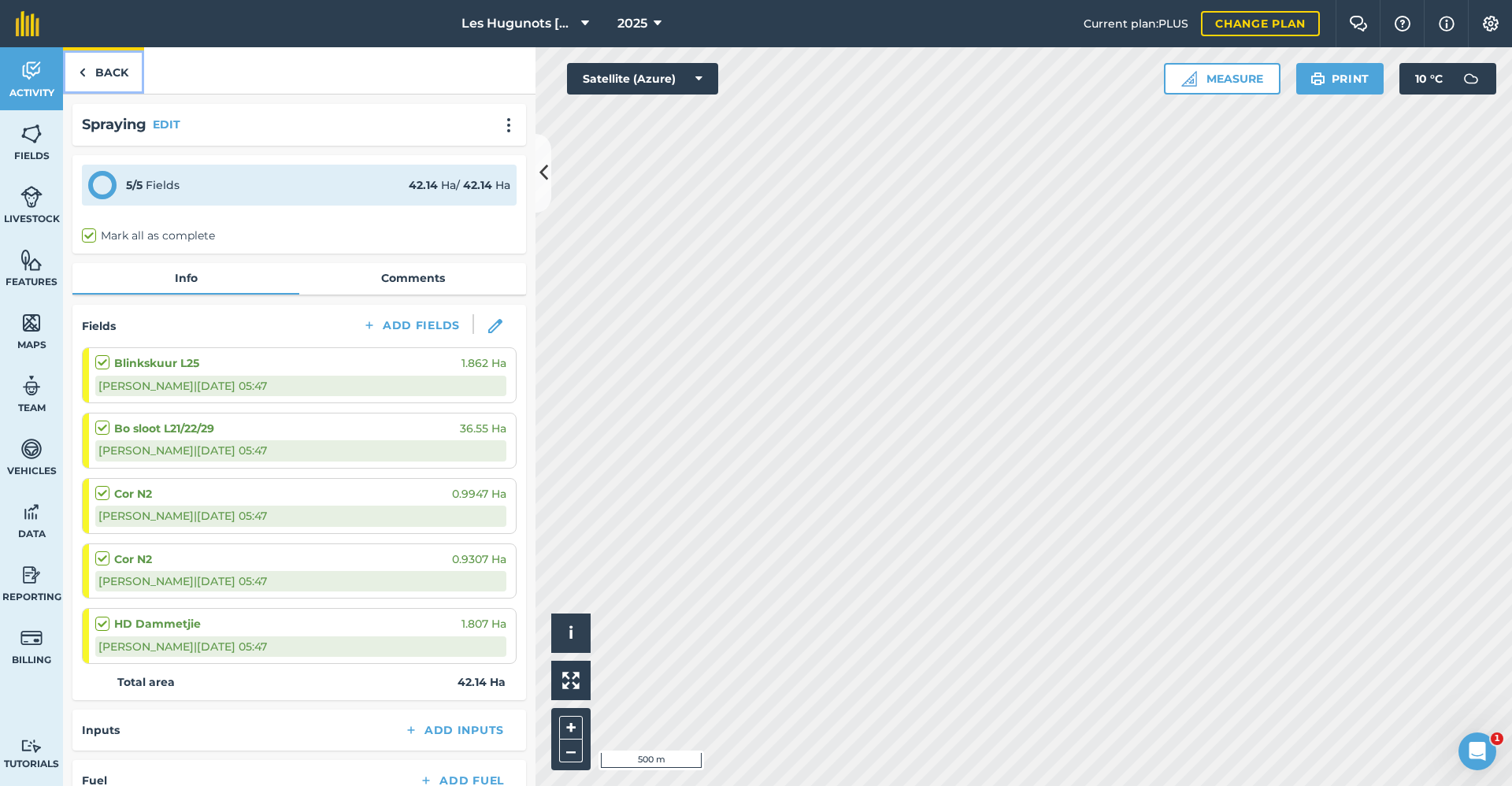
click at [100, 67] on link "Back" at bounding box center [104, 70] width 81 height 46
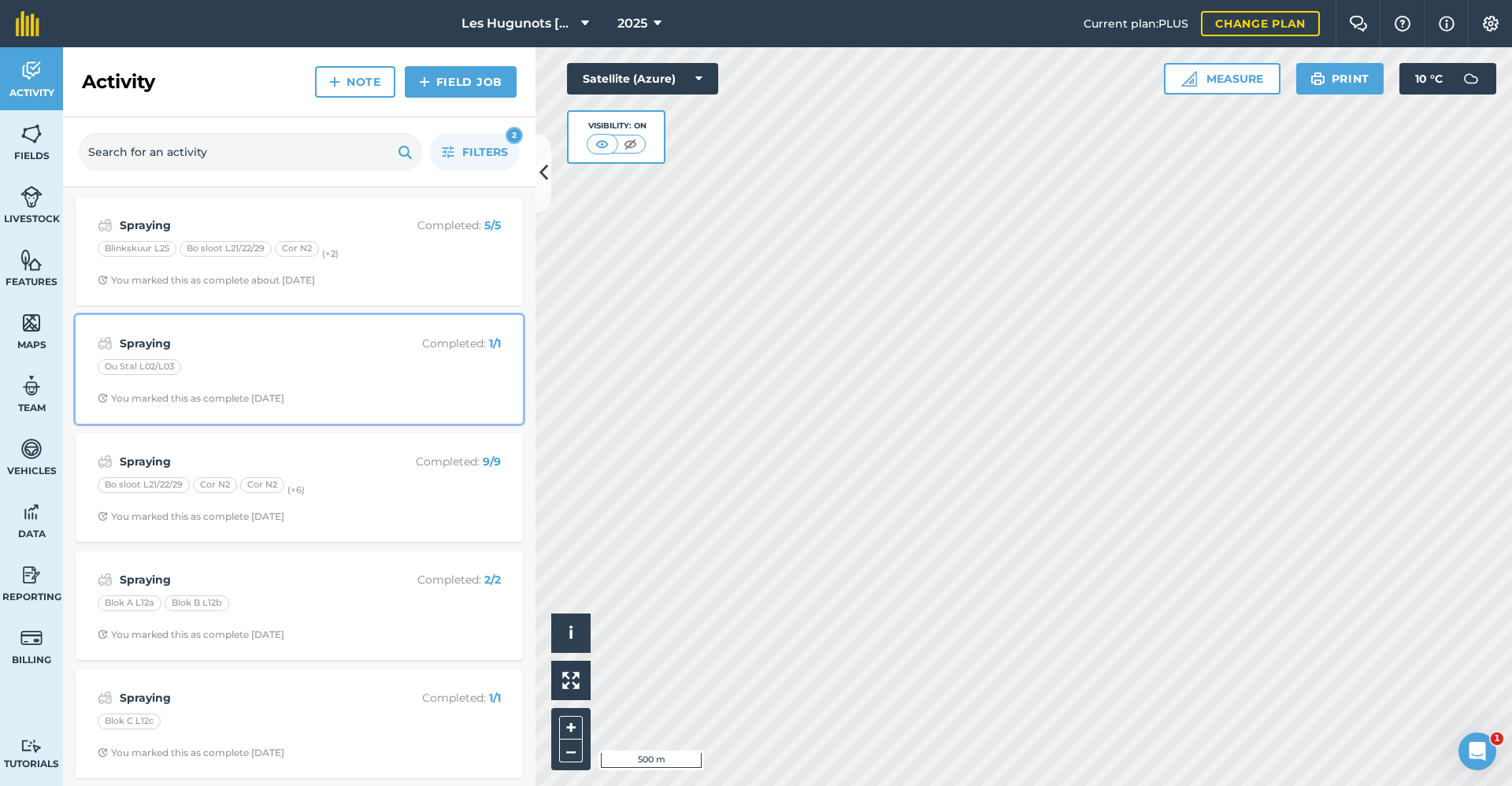
click at [244, 335] on strong "Spraying" at bounding box center [245, 343] width 249 height 17
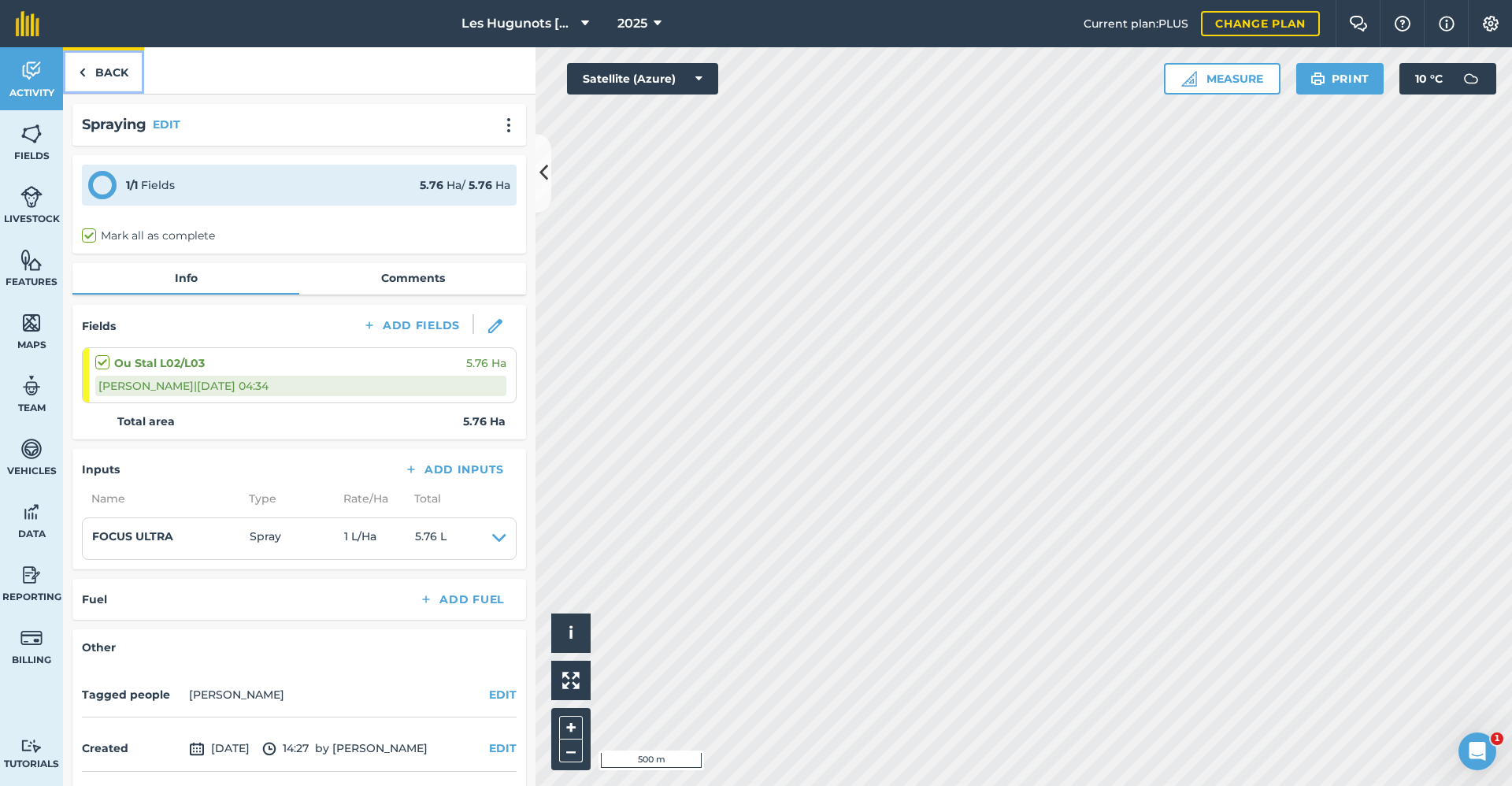
click at [104, 74] on link "Back" at bounding box center [104, 70] width 81 height 46
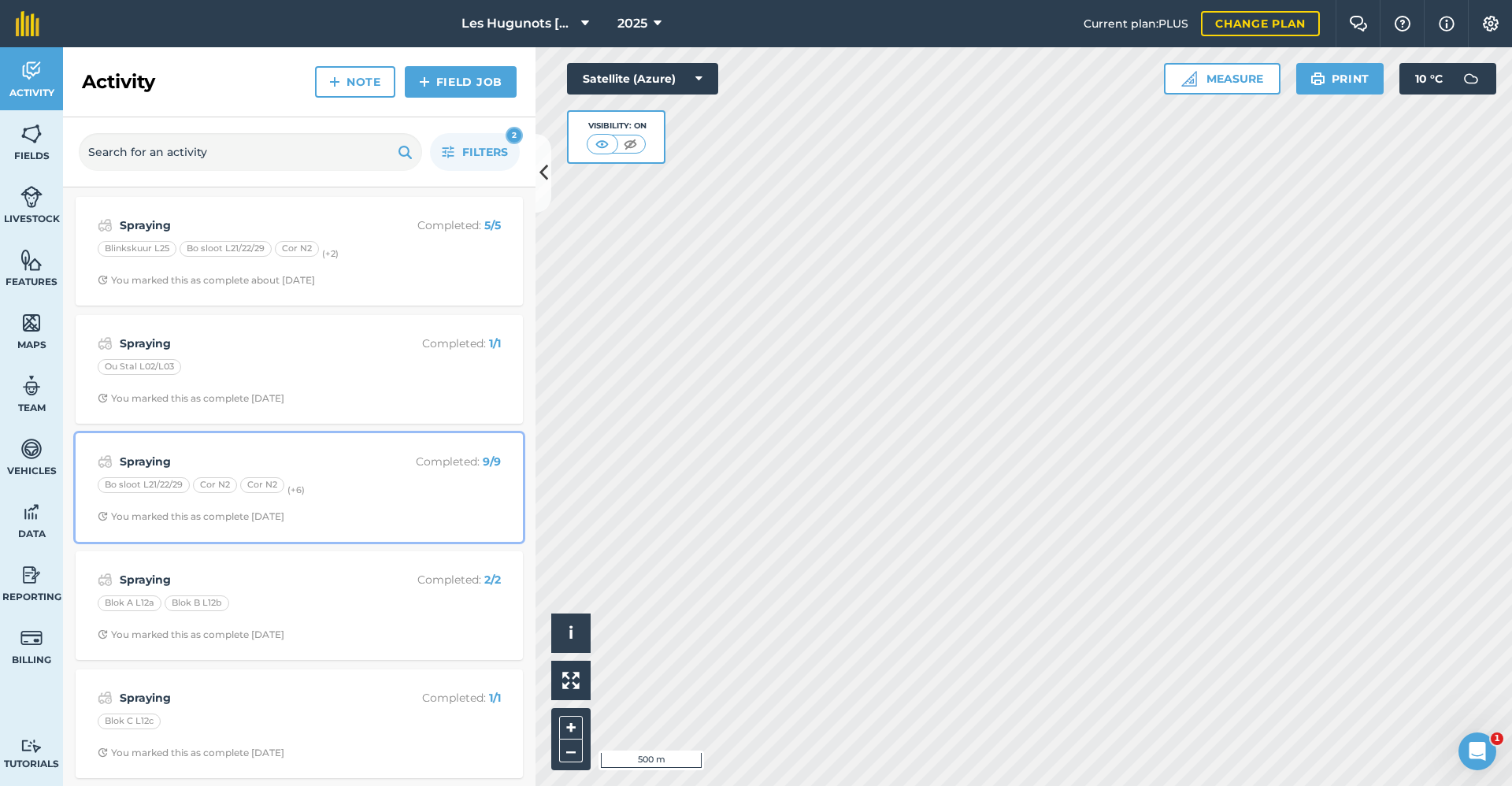
click at [383, 481] on div "Bo sloot L21/22/29 Cor N2 Cor N2 (+ 6 )" at bounding box center [300, 487] width 403 height 20
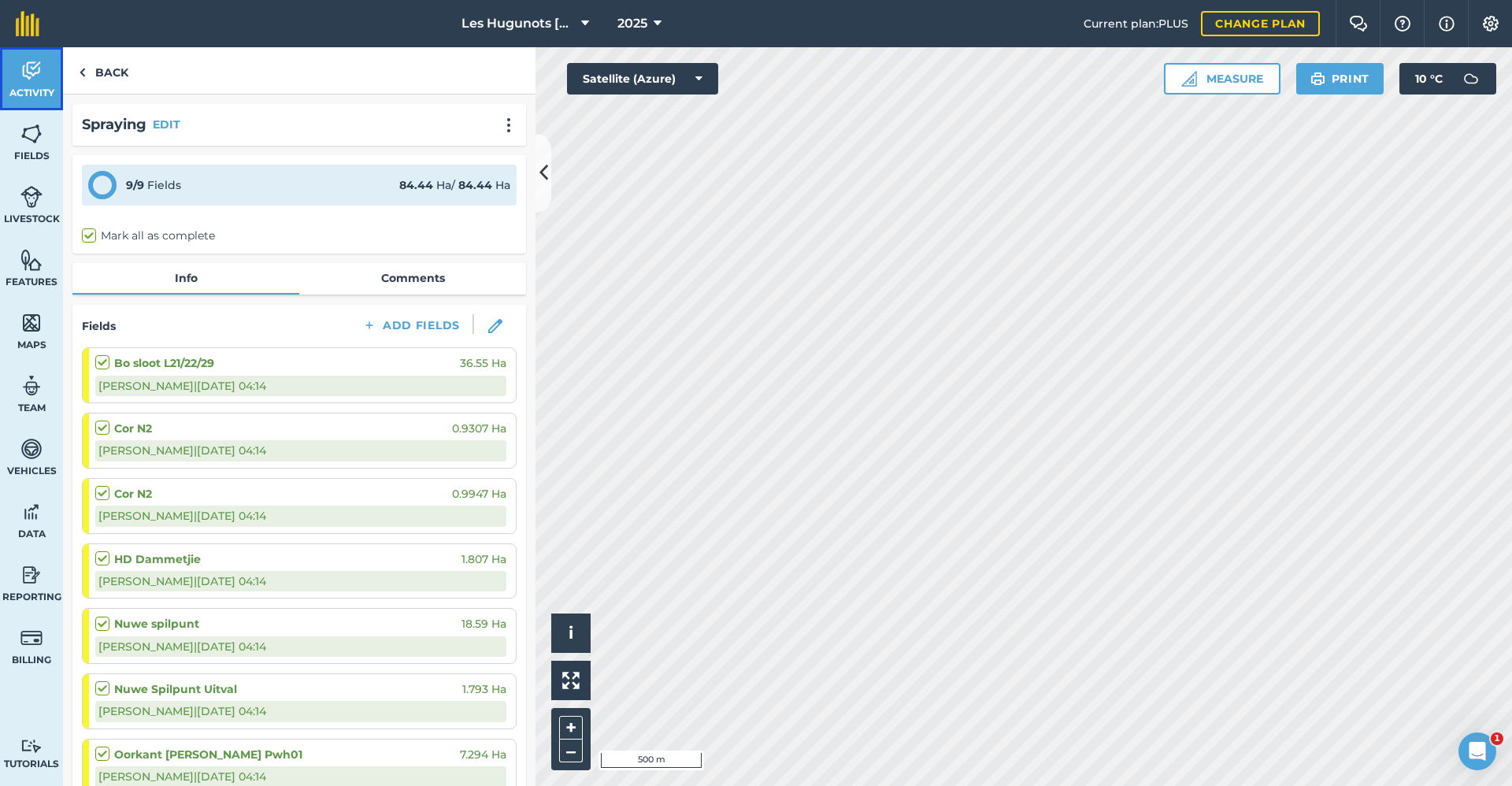
click at [15, 83] on link "Activity" at bounding box center [32, 79] width 63 height 63
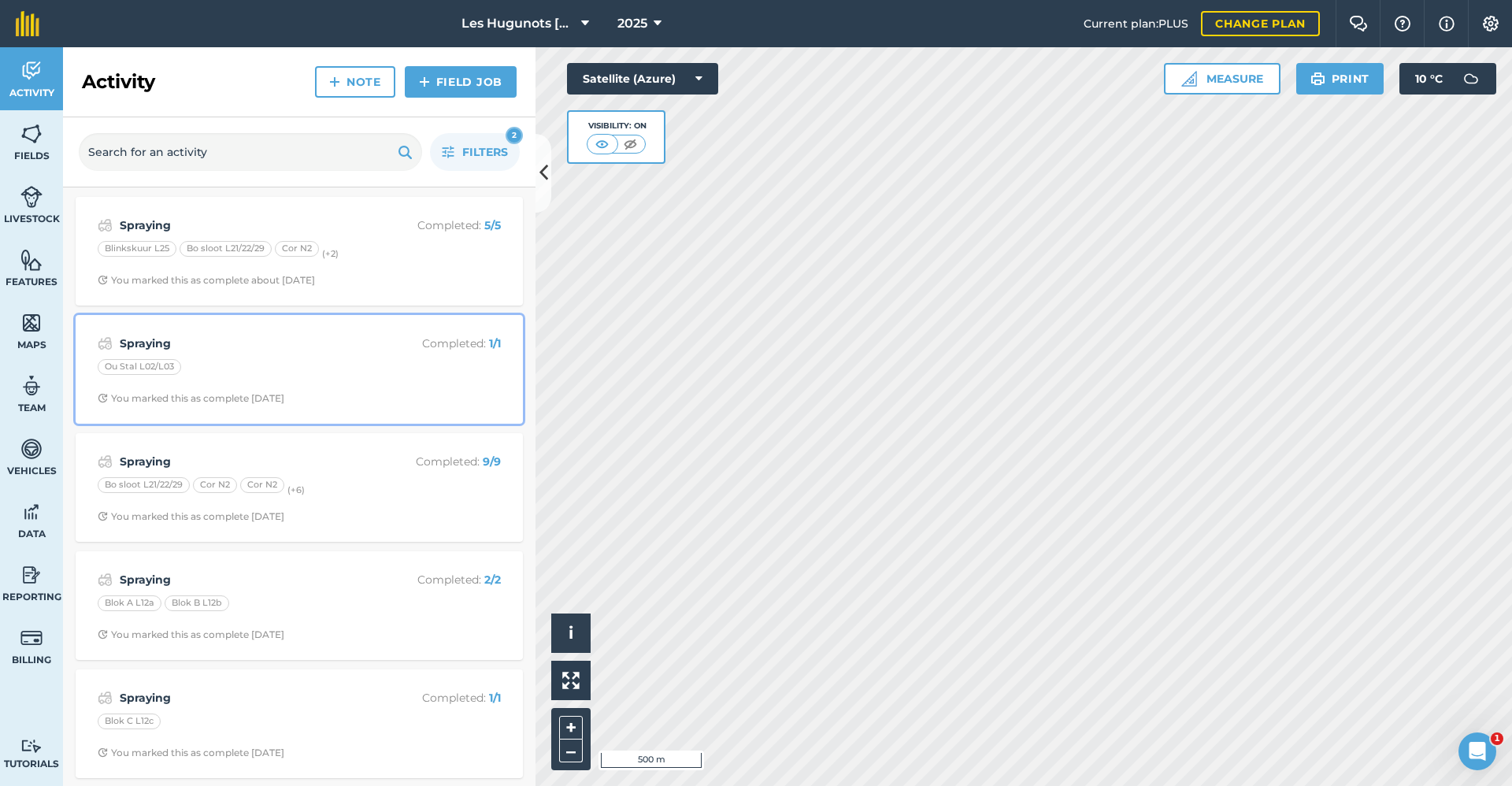
click at [311, 370] on div "Ou Stal L02/L03" at bounding box center [300, 369] width 403 height 20
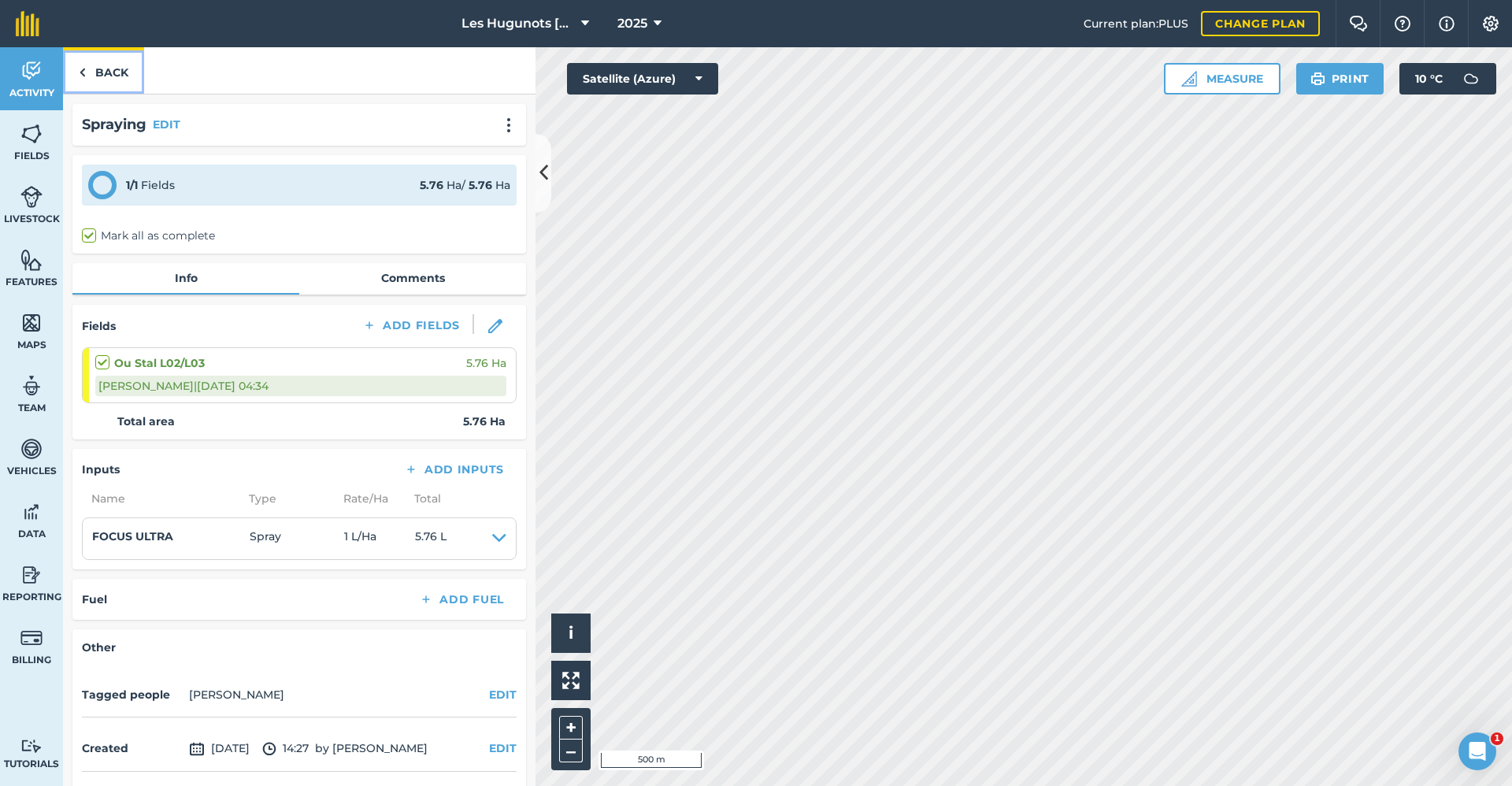
click at [104, 77] on link "Back" at bounding box center [104, 70] width 81 height 46
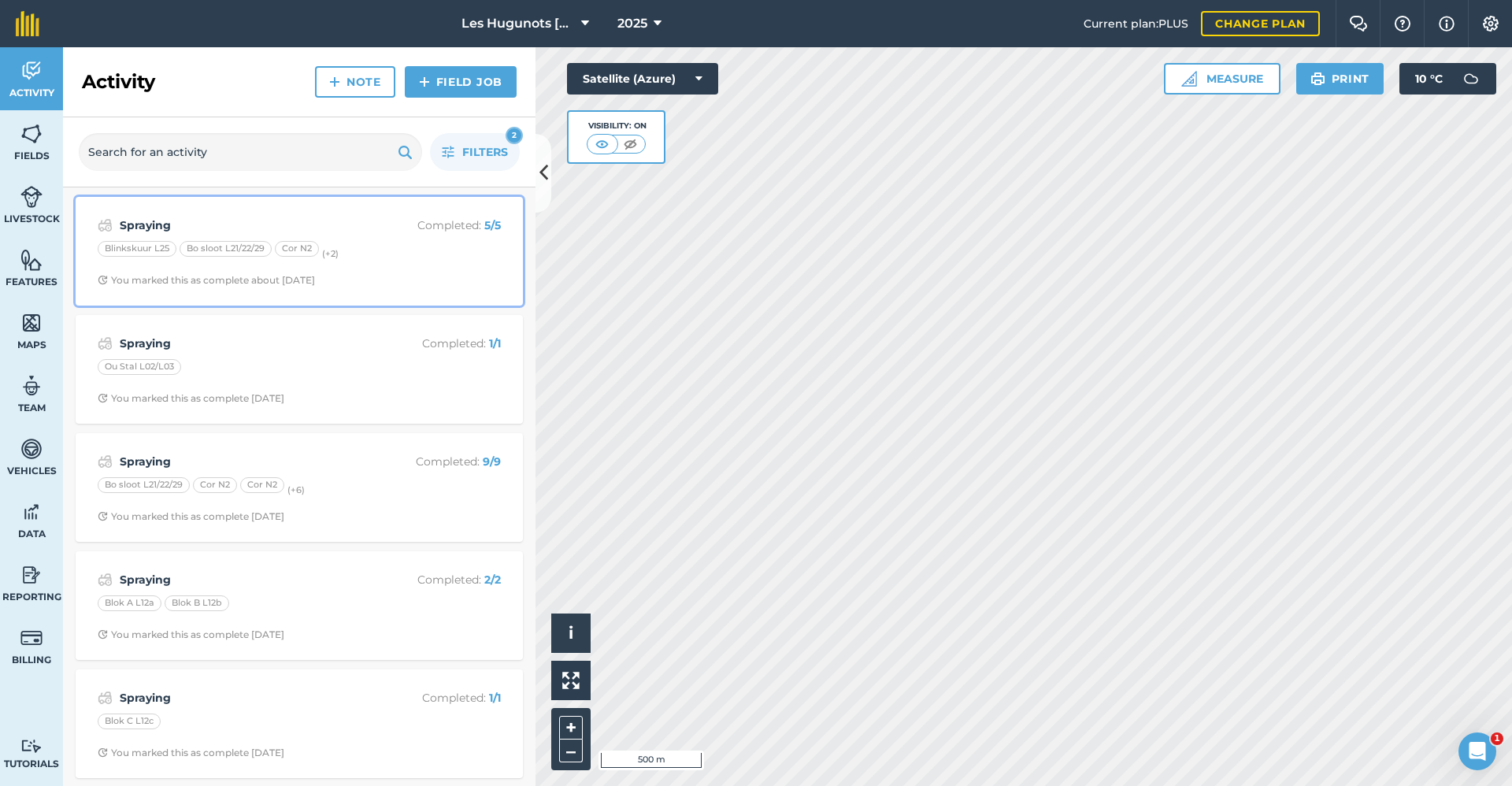
click at [294, 223] on strong "Spraying" at bounding box center [245, 224] width 249 height 17
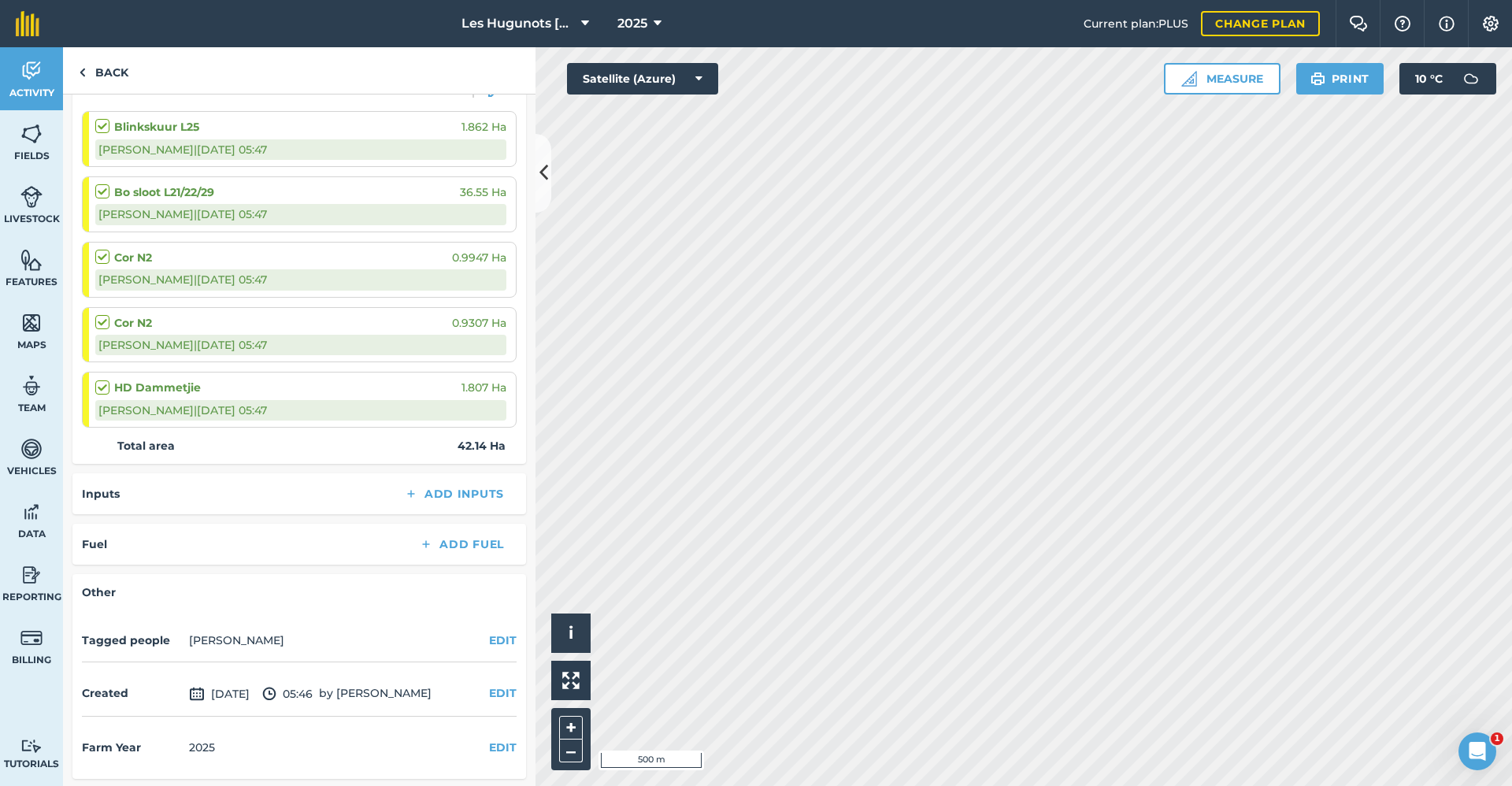
scroll to position [239, 0]
click at [107, 74] on link "Back" at bounding box center [104, 70] width 81 height 46
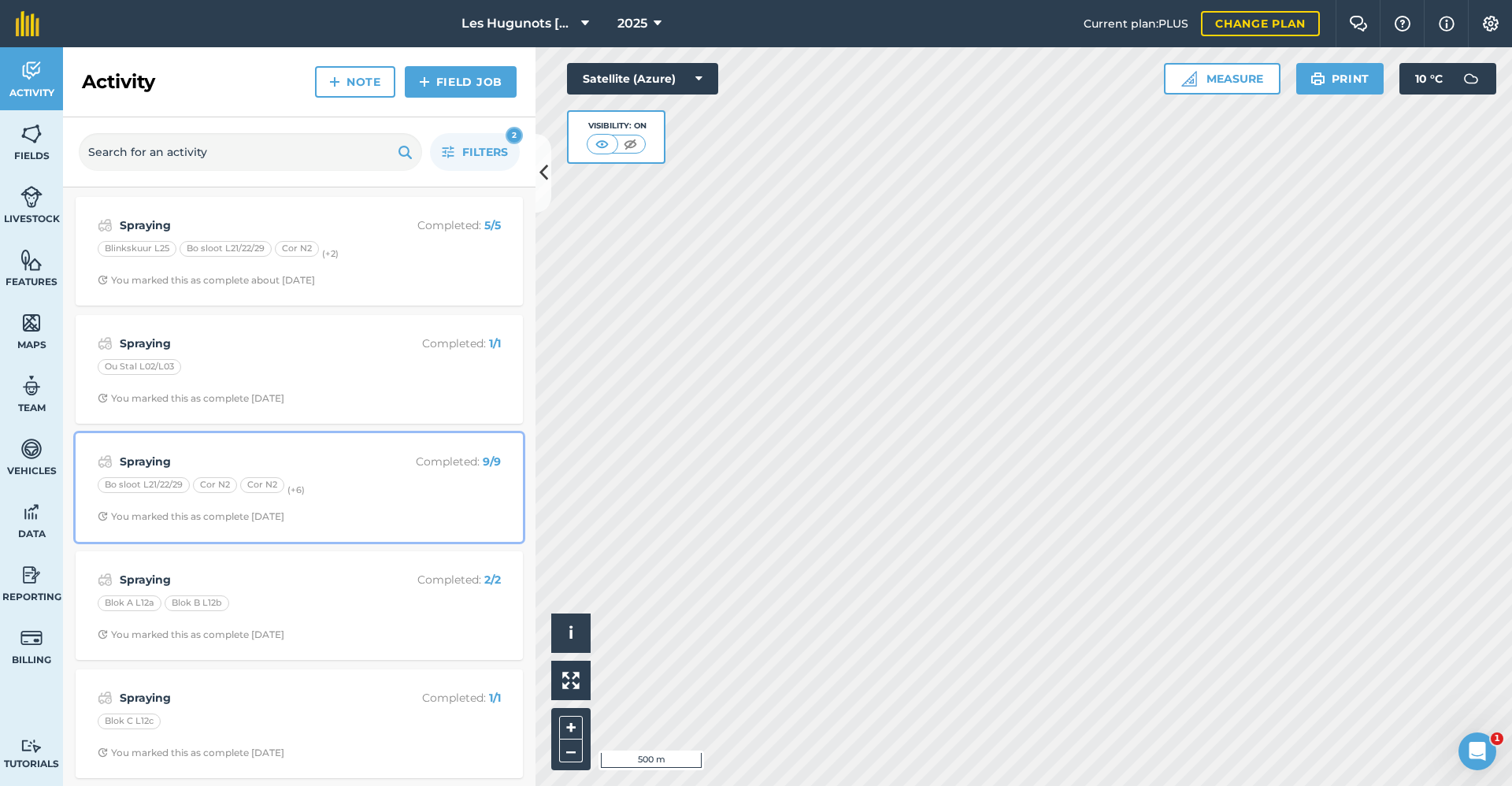
click at [252, 453] on strong "Spraying" at bounding box center [245, 461] width 249 height 17
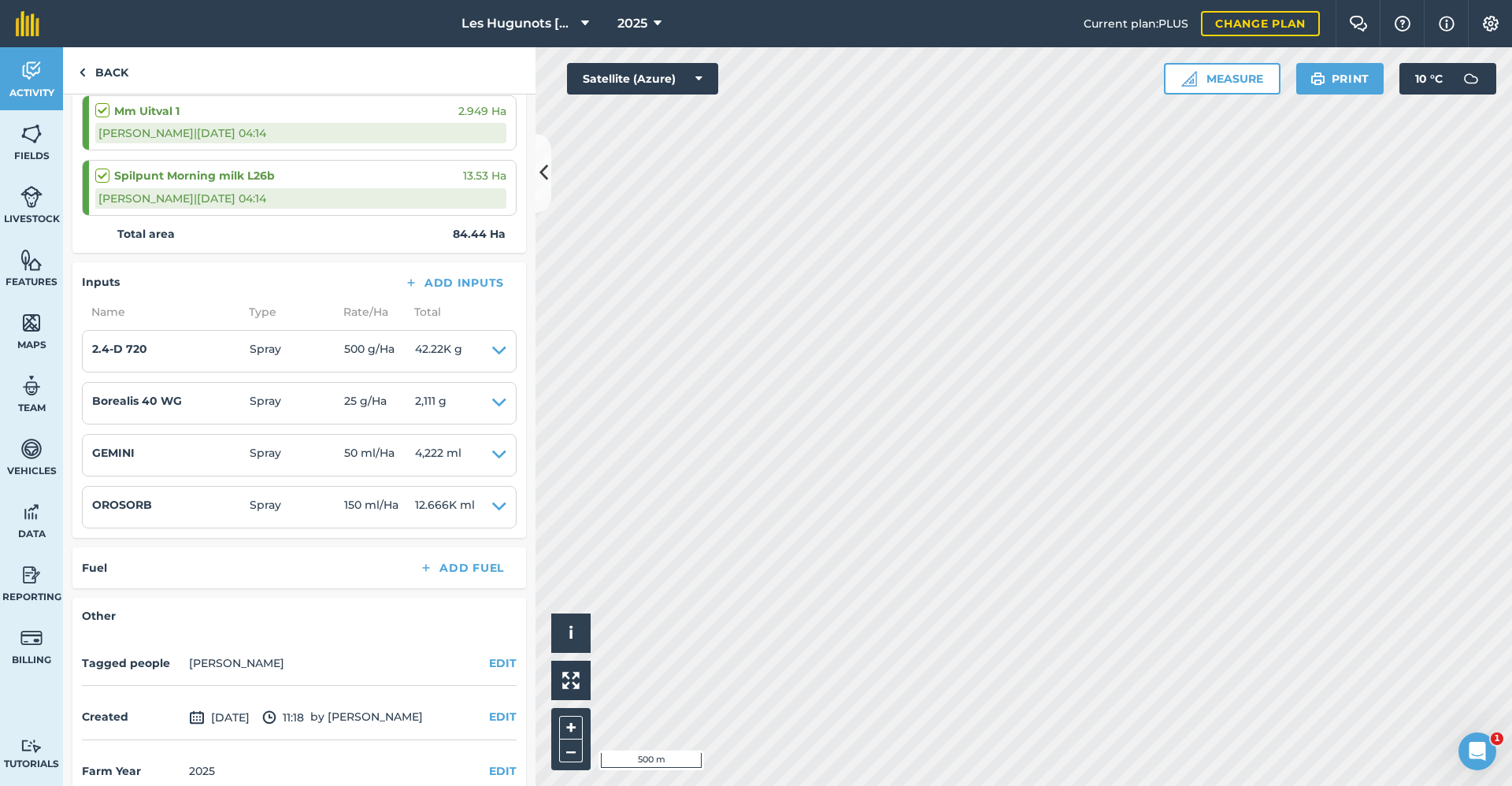
scroll to position [734, 0]
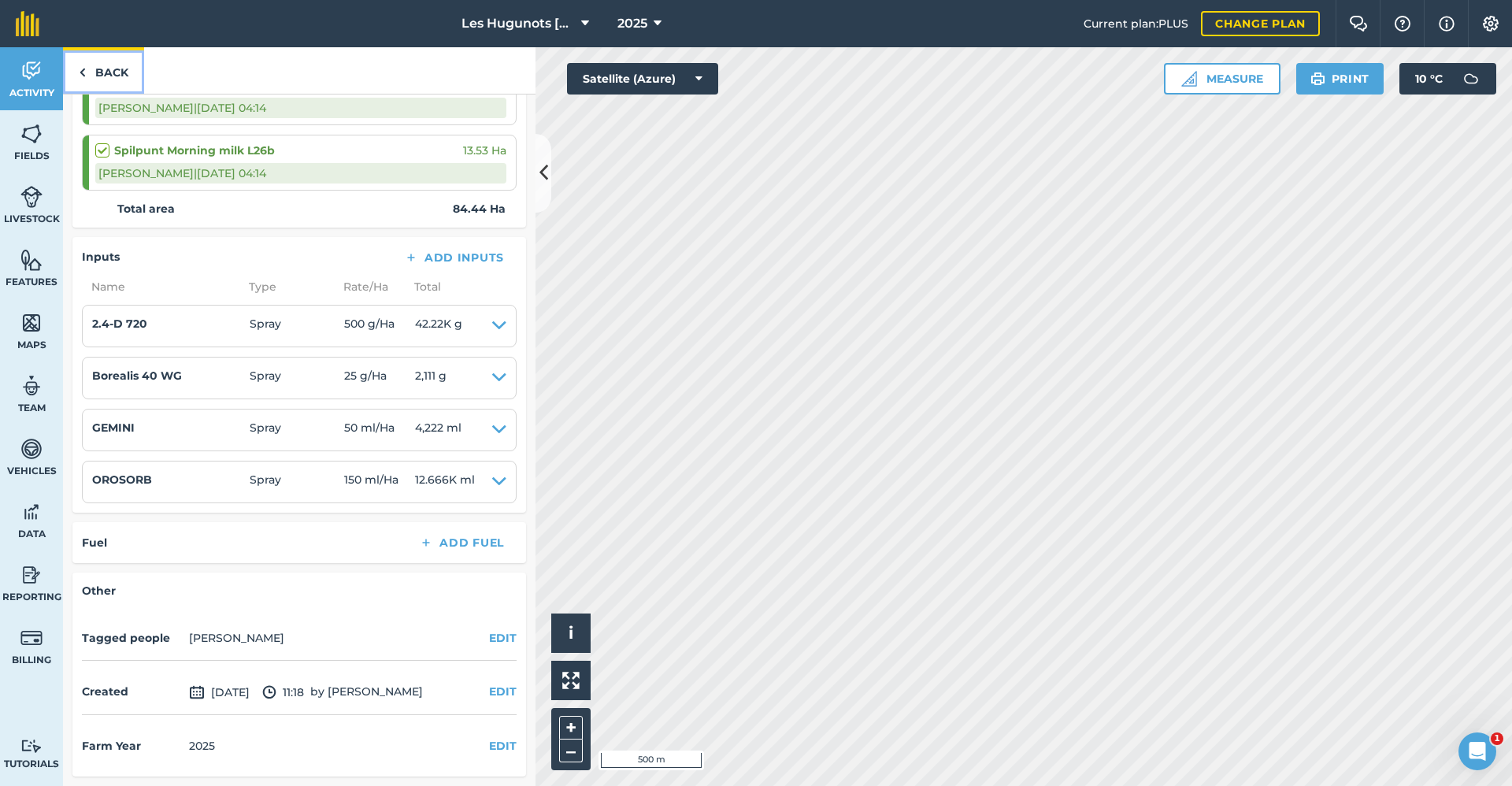
click at [89, 73] on link "Back" at bounding box center [104, 70] width 81 height 46
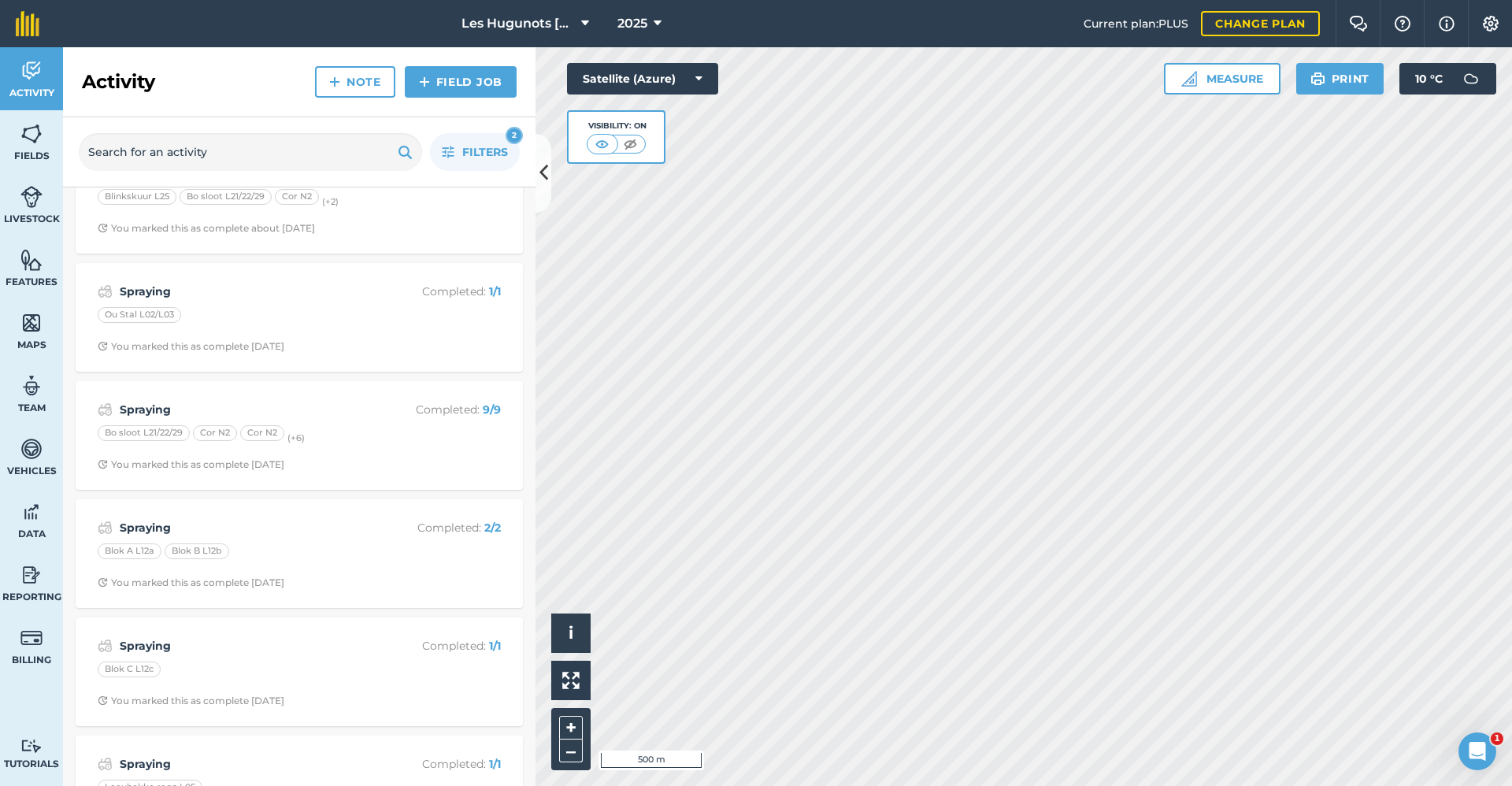
scroll to position [79, 0]
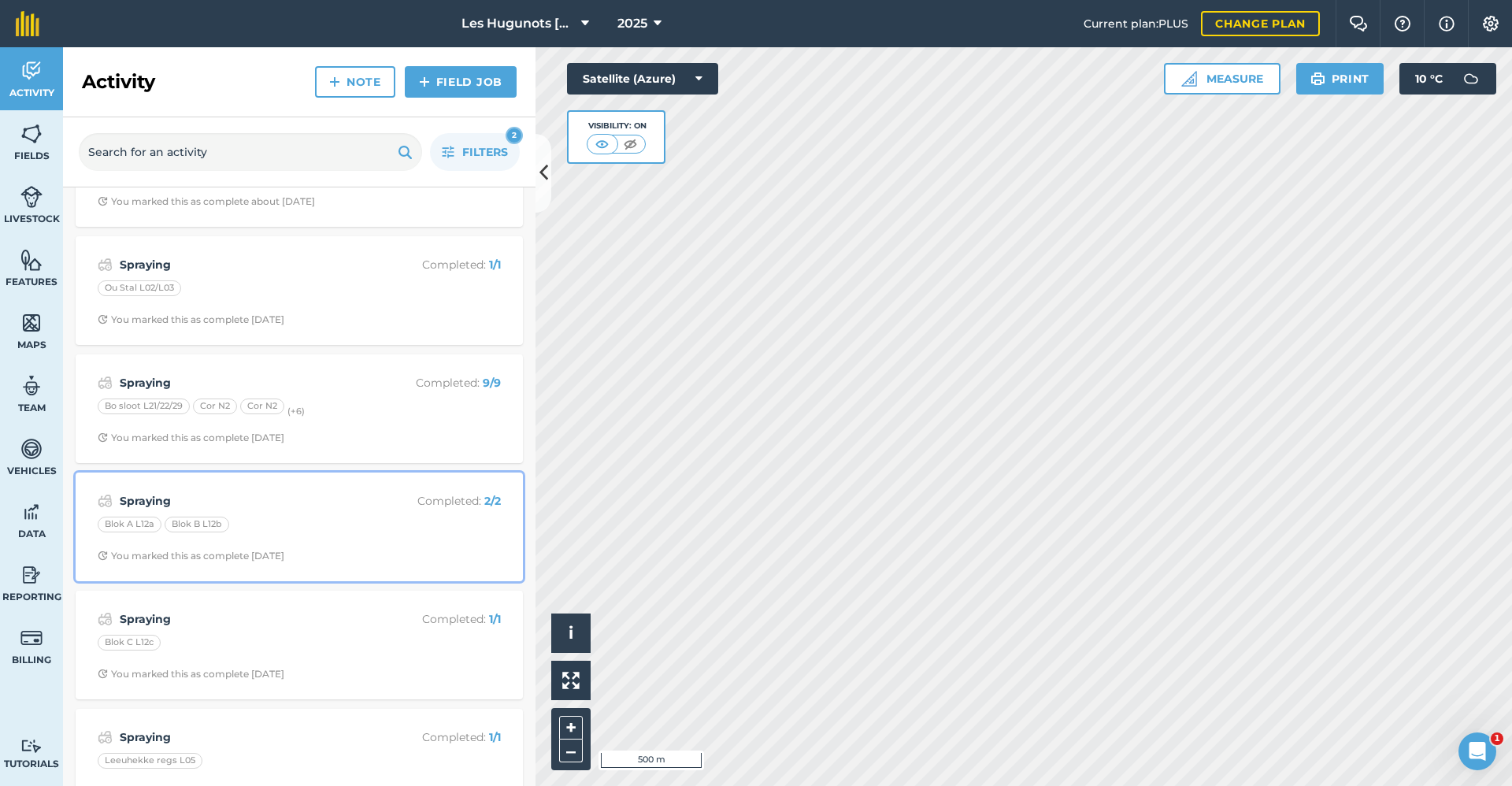
click at [280, 511] on div "Spraying Completed : 2 / 2 Blok A L12a Blok B L12b You marked this as complete …" at bounding box center [299, 527] width 428 height 90
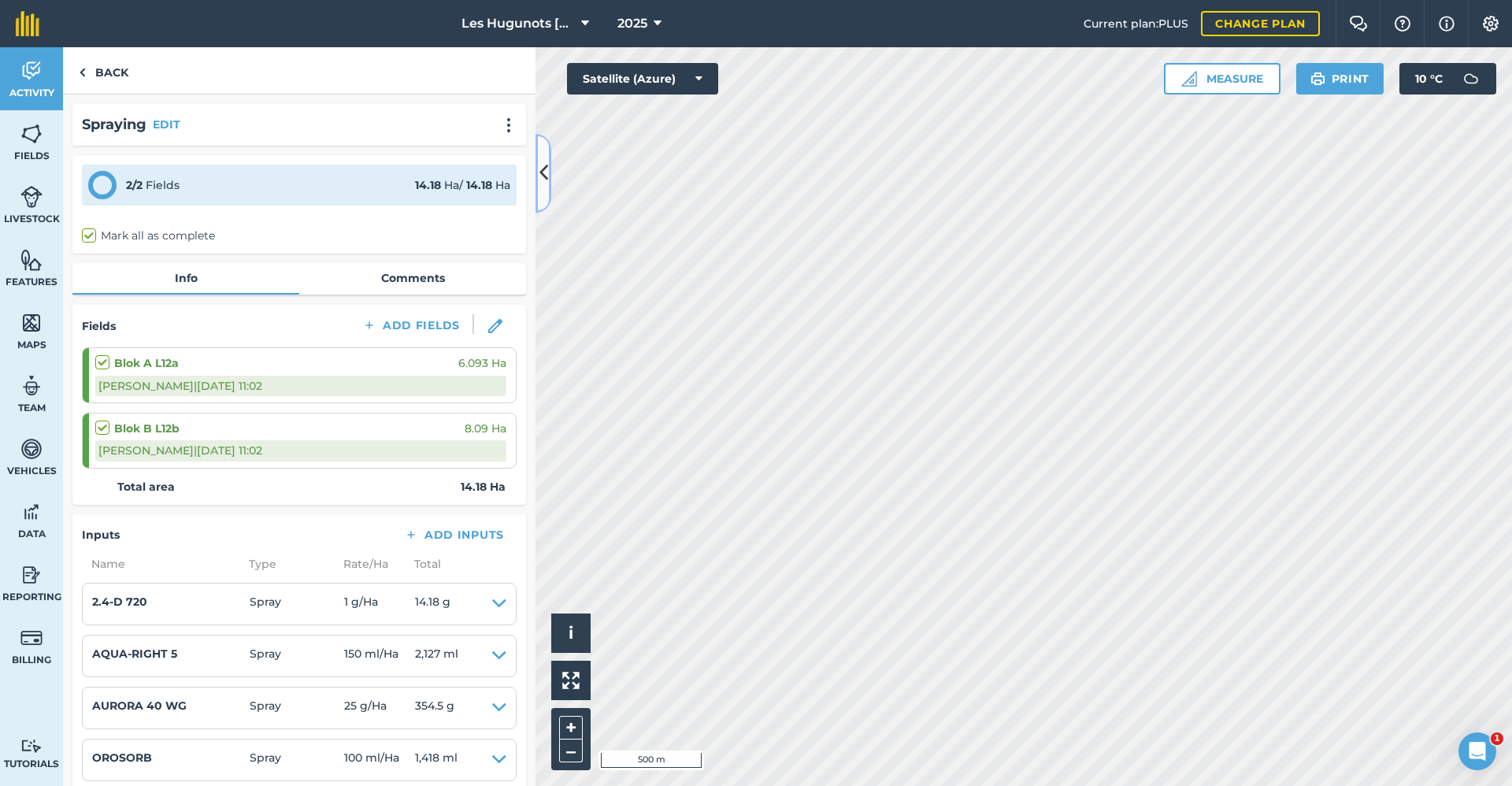
click at [543, 177] on icon at bounding box center [543, 173] width 9 height 28
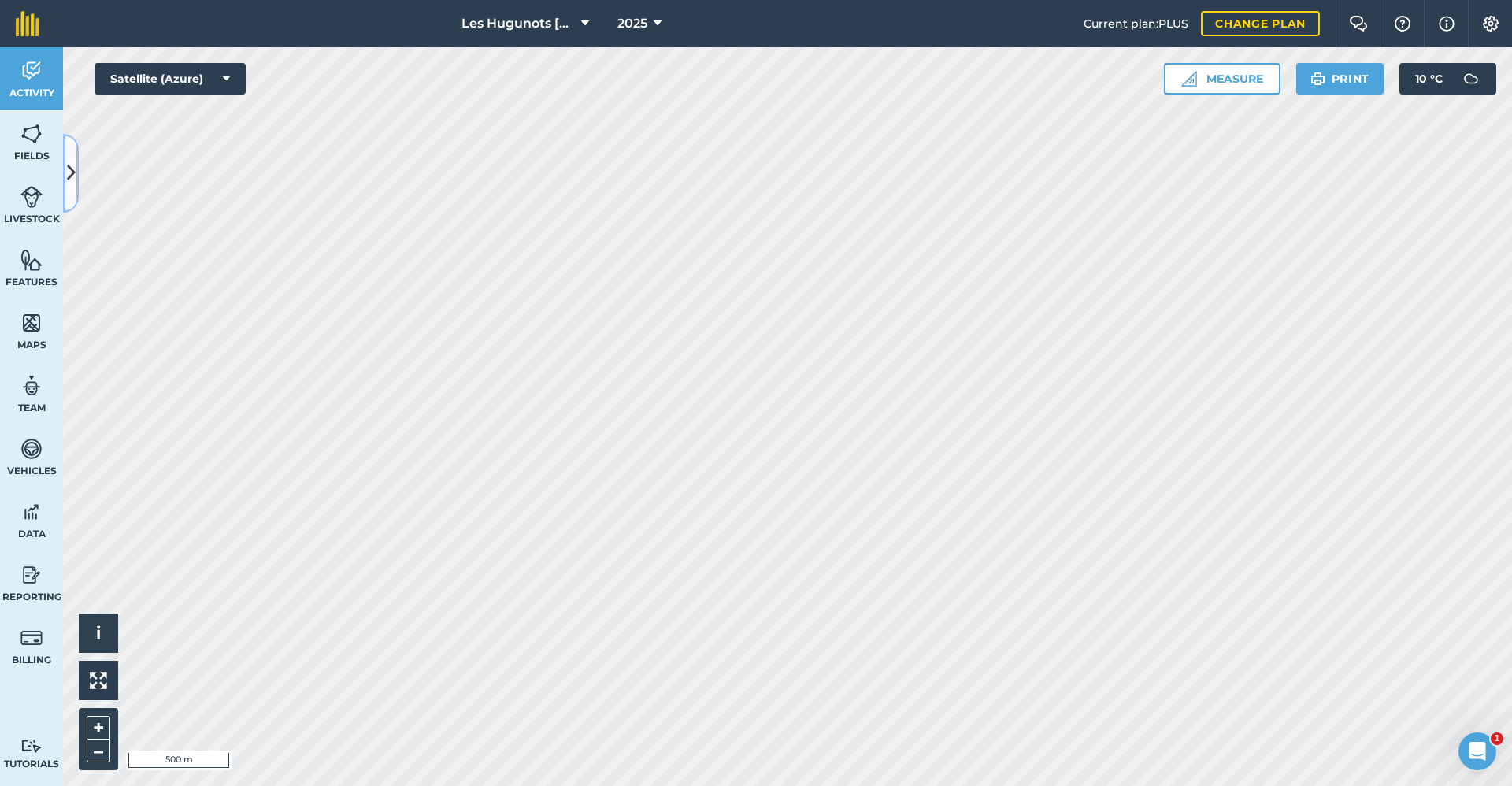
click at [75, 186] on icon at bounding box center [71, 173] width 9 height 28
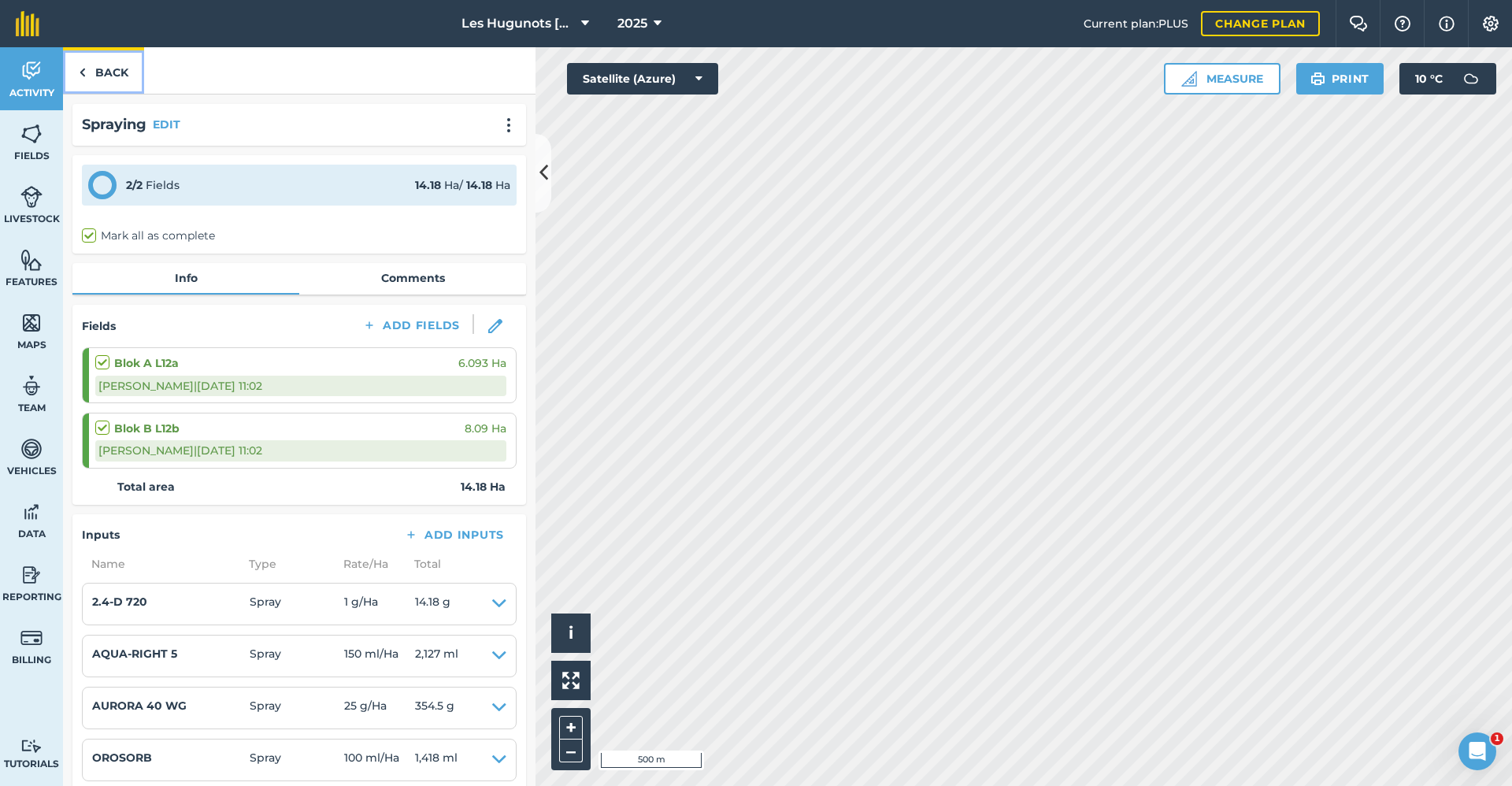
click at [98, 83] on link "Back" at bounding box center [104, 70] width 81 height 46
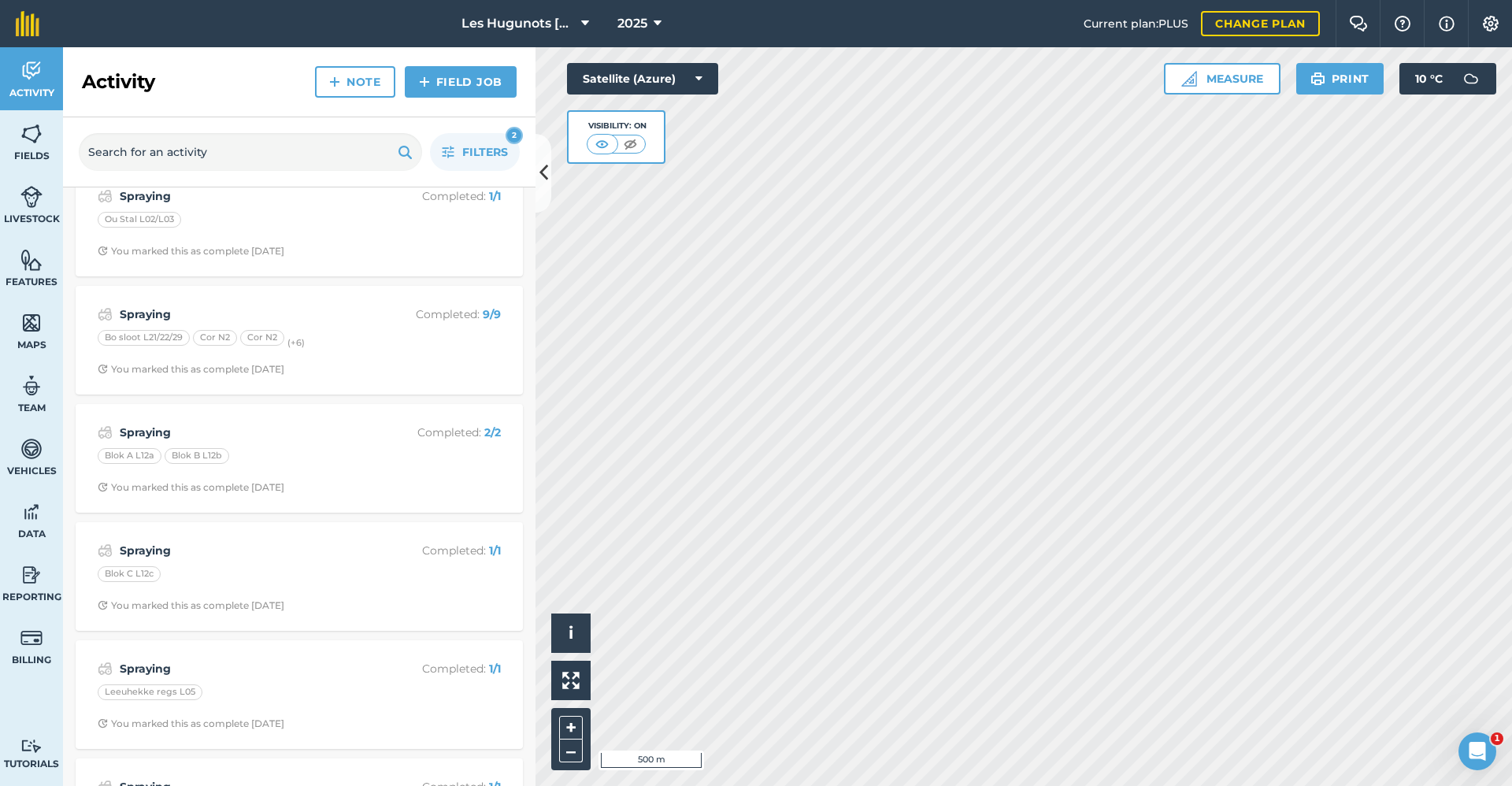
scroll to position [157, 0]
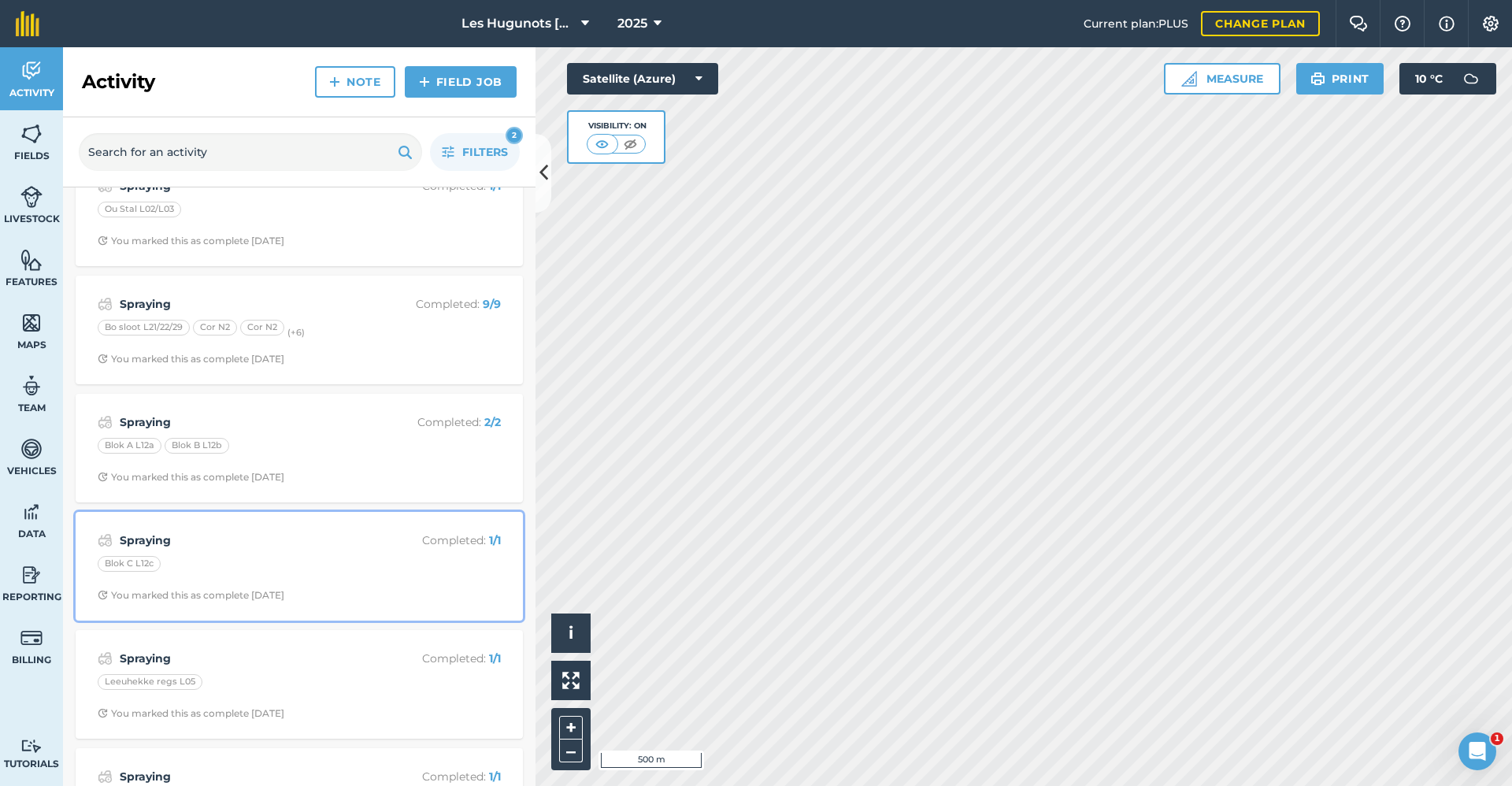
click at [281, 589] on div "You marked this as complete [DATE]" at bounding box center [191, 596] width 186 height 13
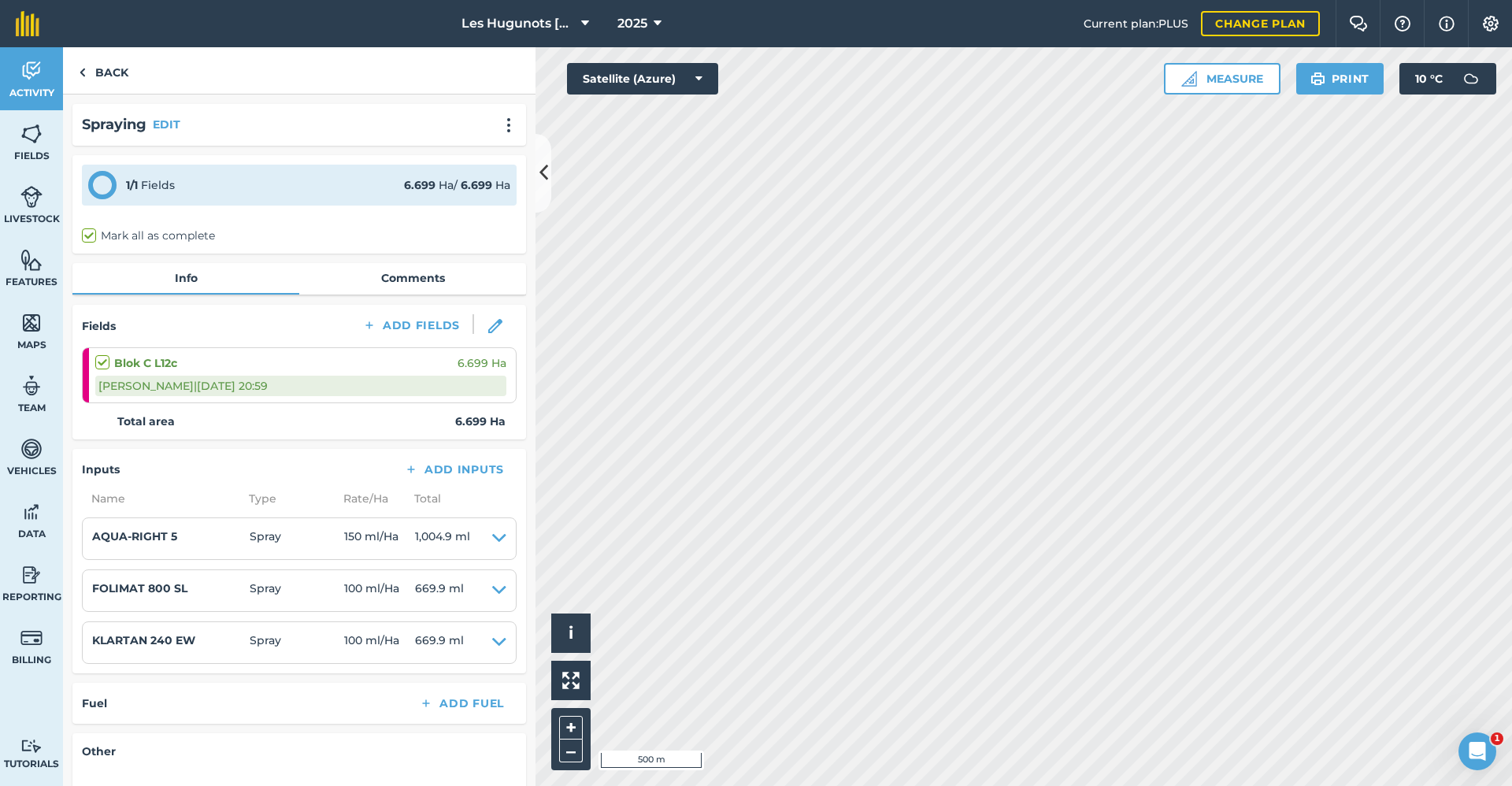
scroll to position [79, 0]
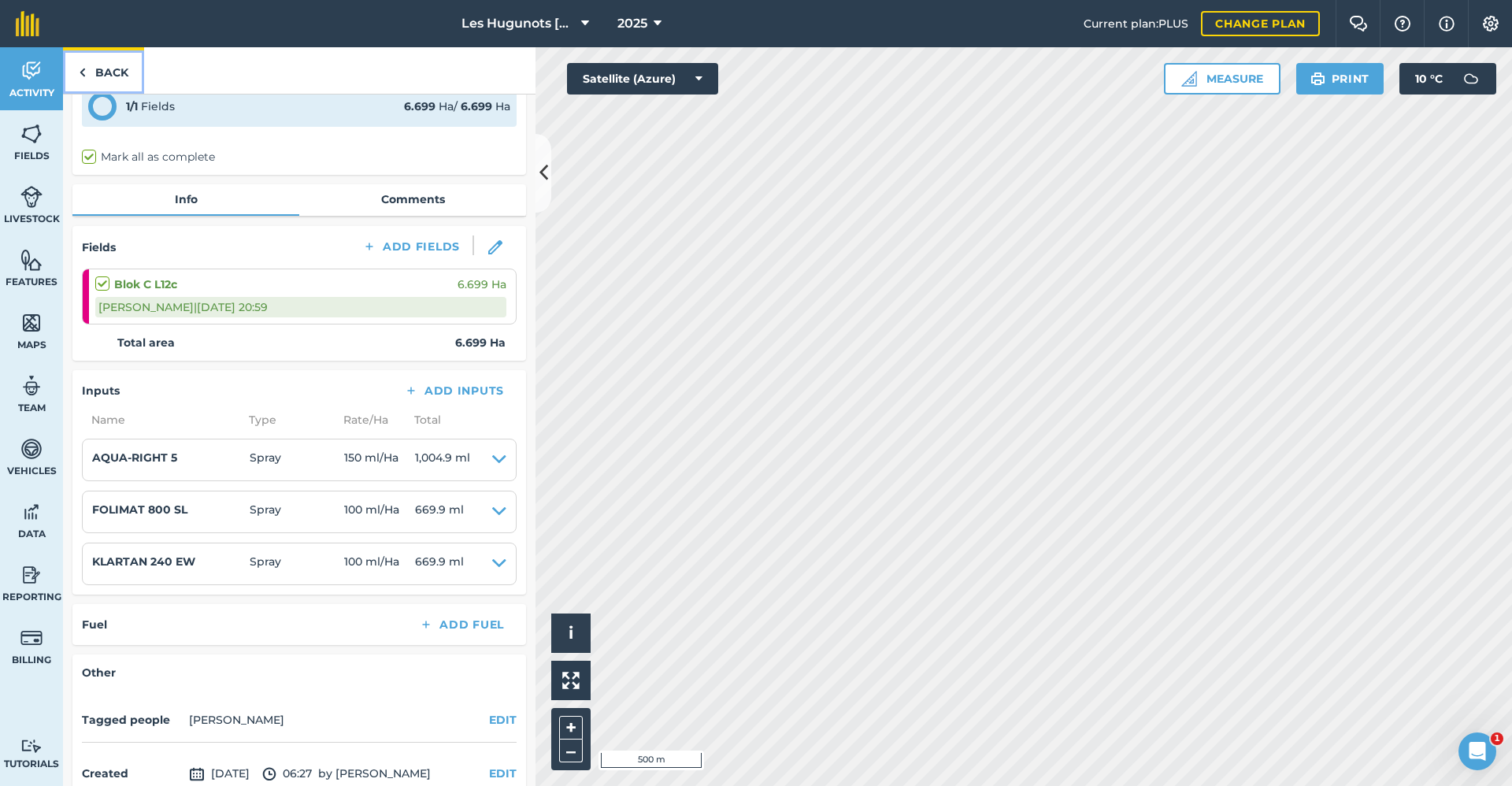
click at [100, 72] on link "Back" at bounding box center [104, 70] width 81 height 46
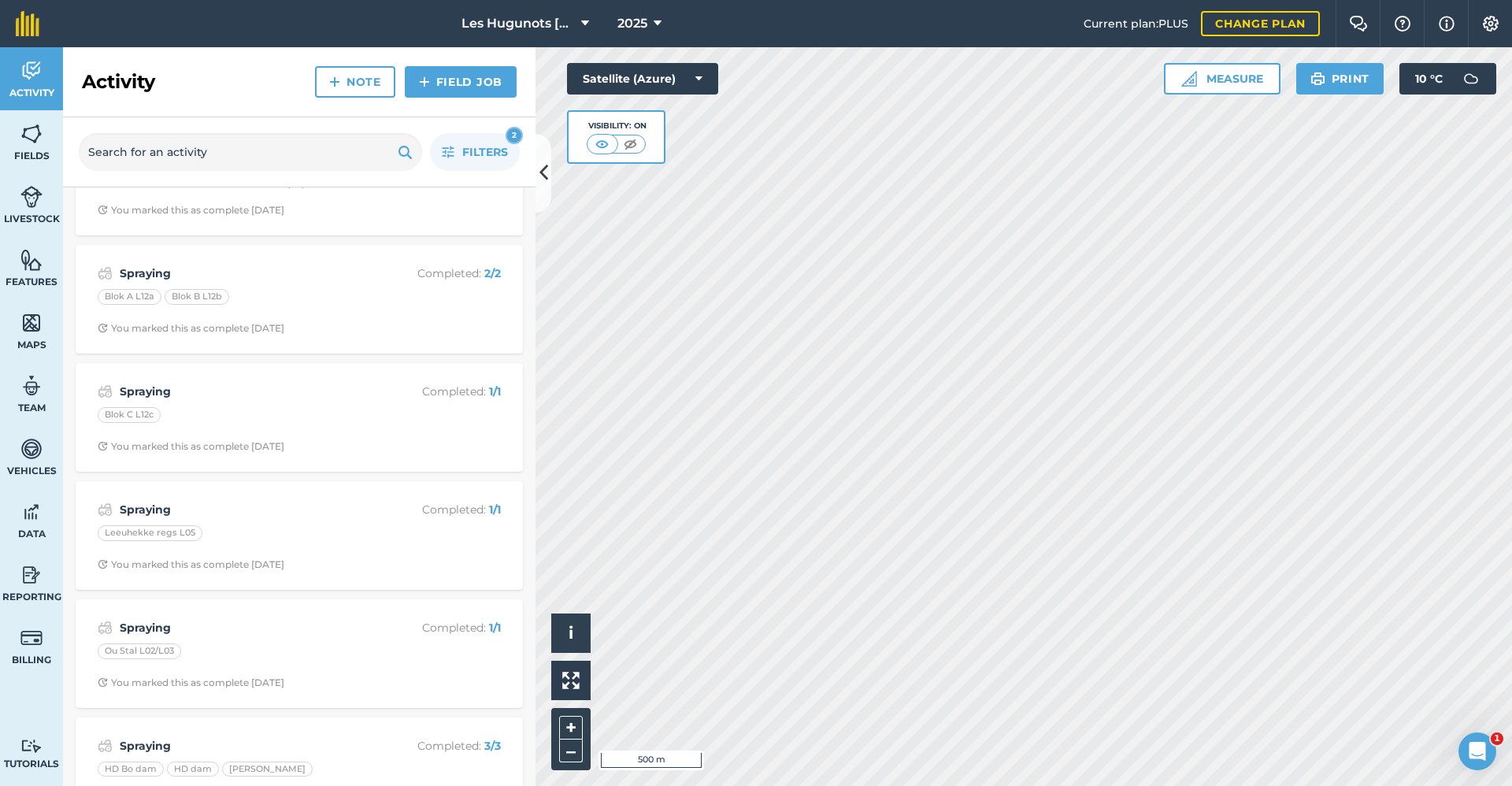
scroll to position [315, 0]
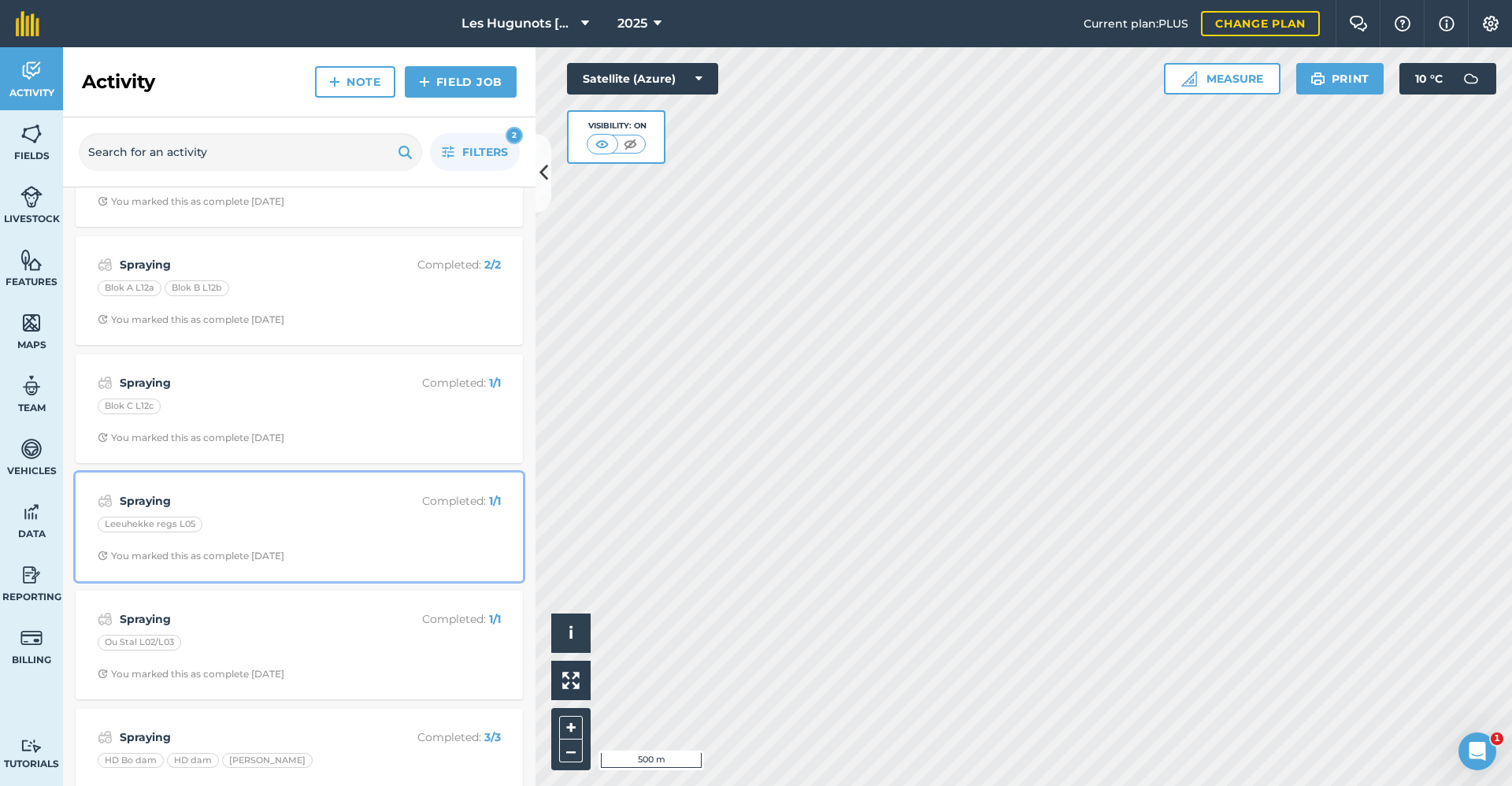
click at [239, 523] on div "Leeuhekke regs L05" at bounding box center [300, 527] width 403 height 20
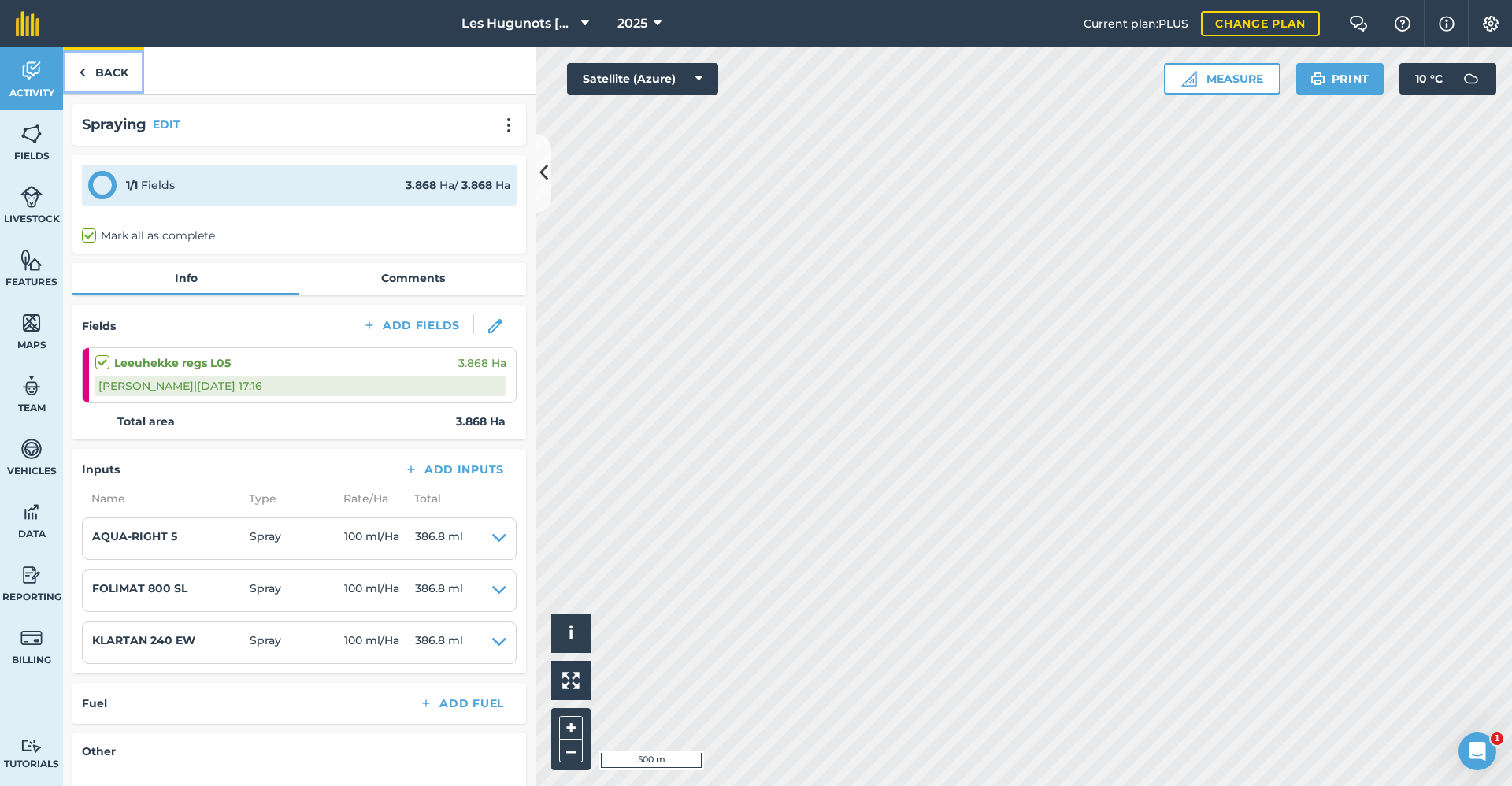
click at [102, 67] on link "Back" at bounding box center [104, 70] width 81 height 46
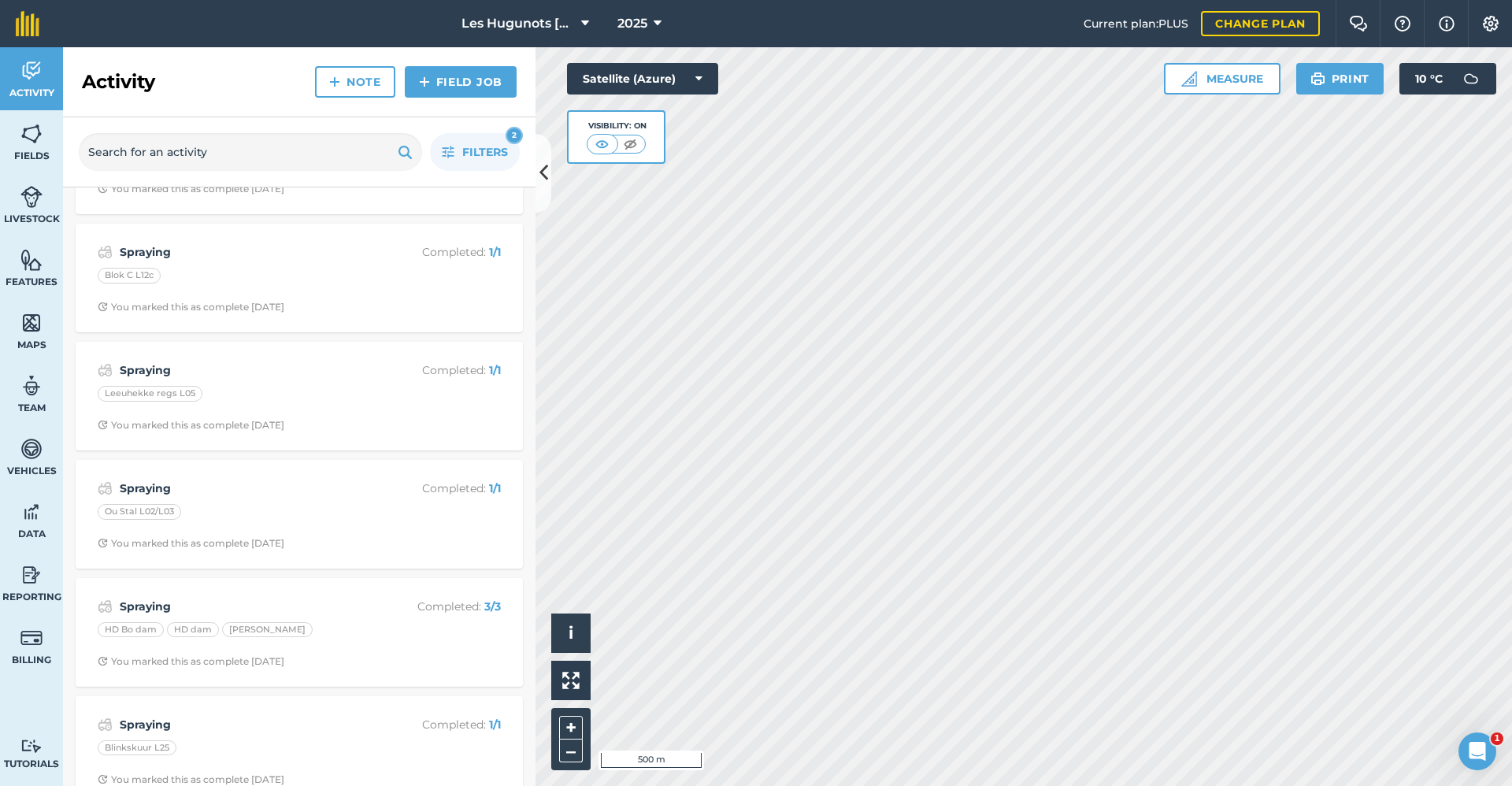
scroll to position [552, 0]
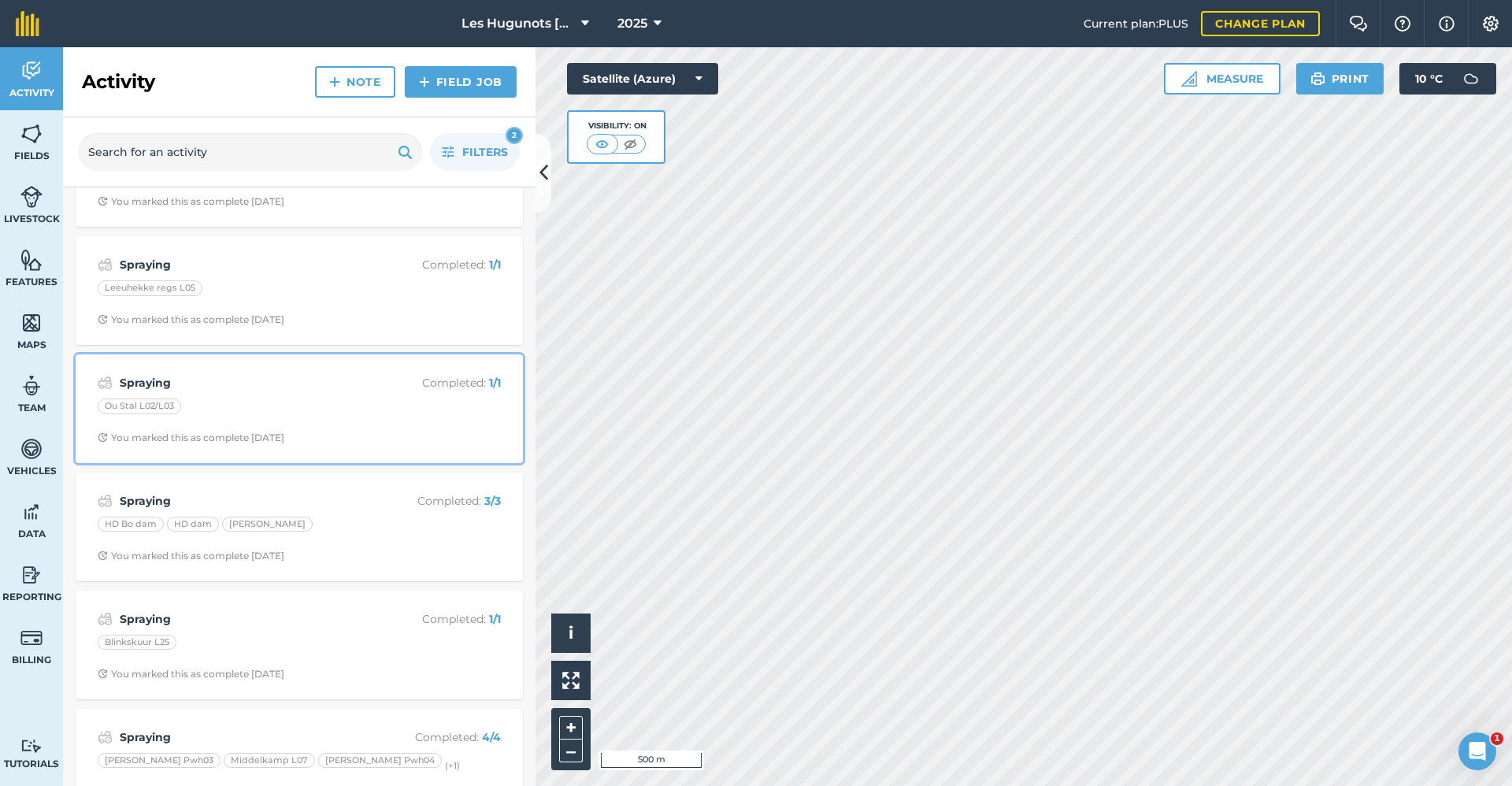
click at [260, 427] on div "Spraying Completed : 1 / 1 Ou Stal L02/L03 You marked this as complete [DATE]" at bounding box center [299, 408] width 428 height 90
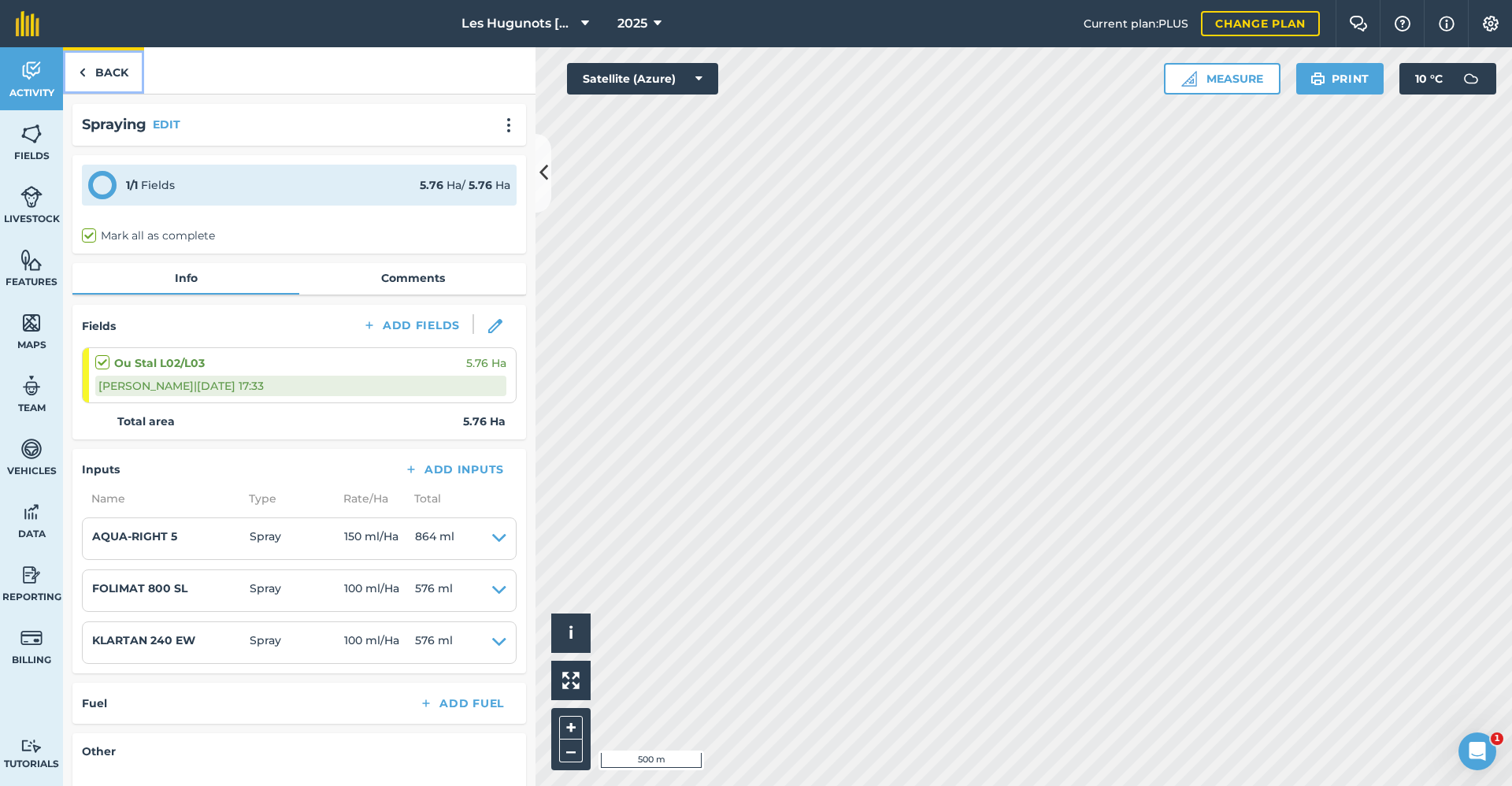
click at [104, 72] on link "Back" at bounding box center [104, 70] width 81 height 46
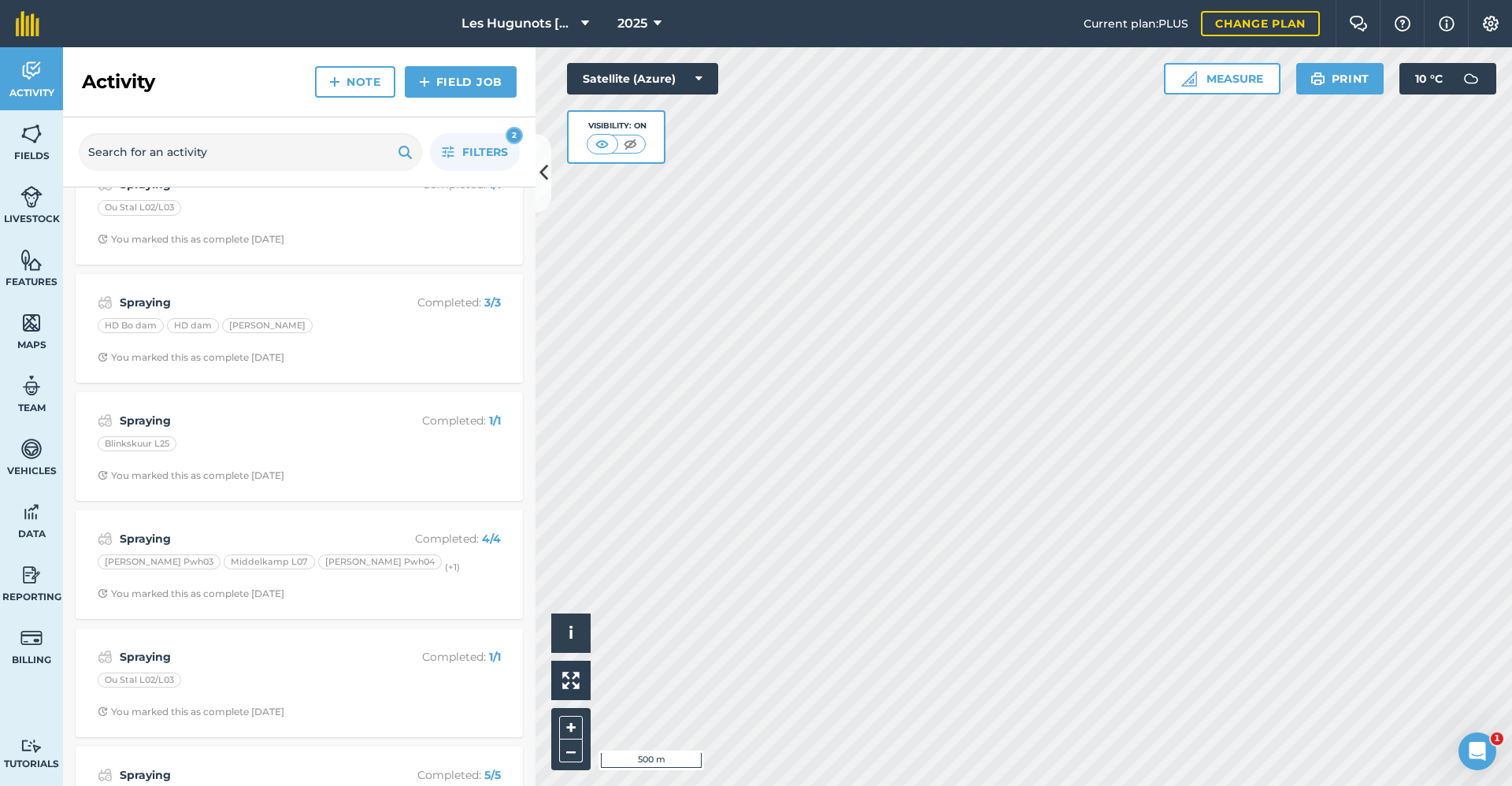
scroll to position [788, 0]
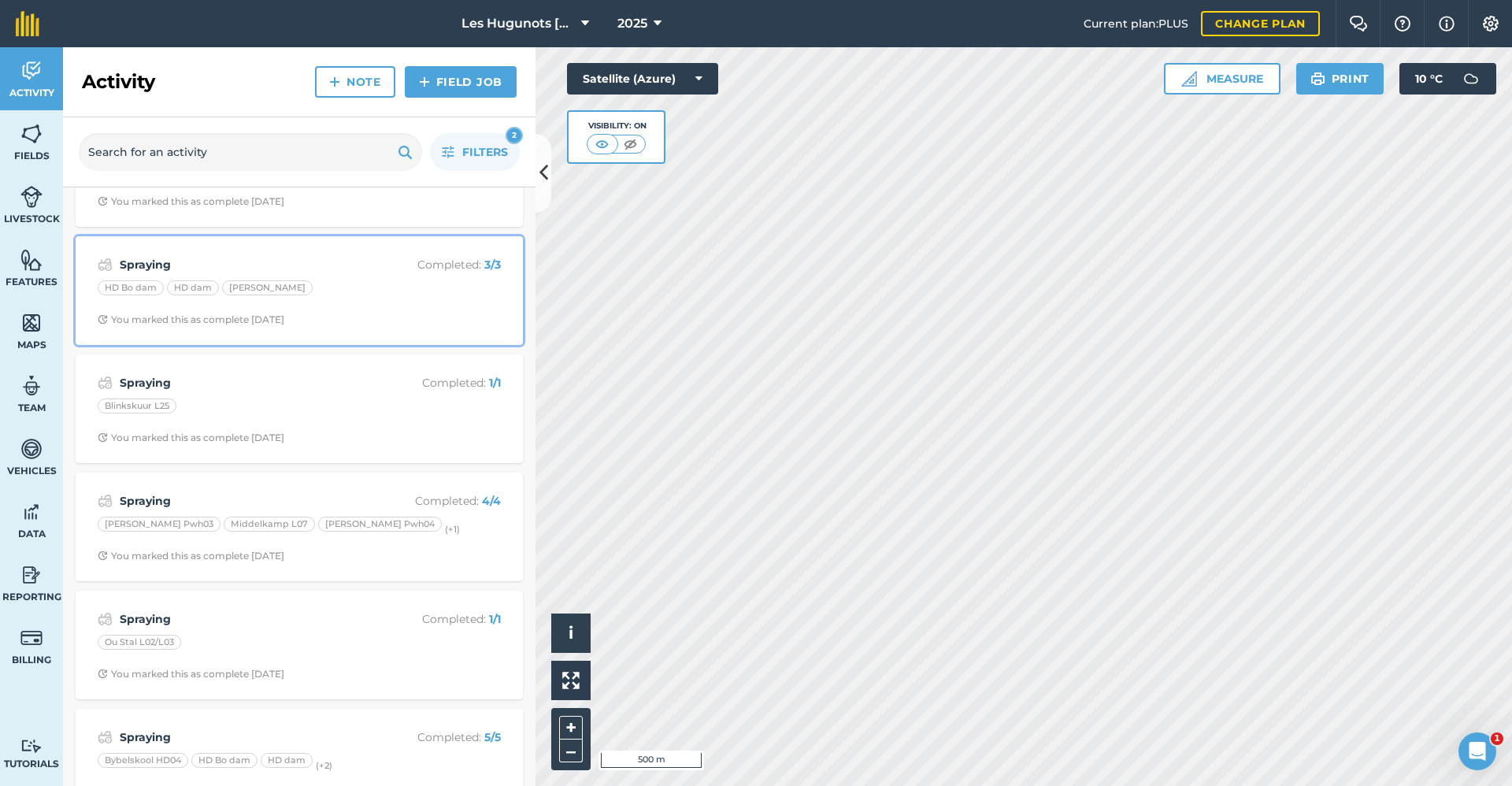
click at [332, 311] on div "Spraying Completed : 3 / 3 HD Bo dam HD dam [PERSON_NAME] You marked this as co…" at bounding box center [299, 290] width 428 height 90
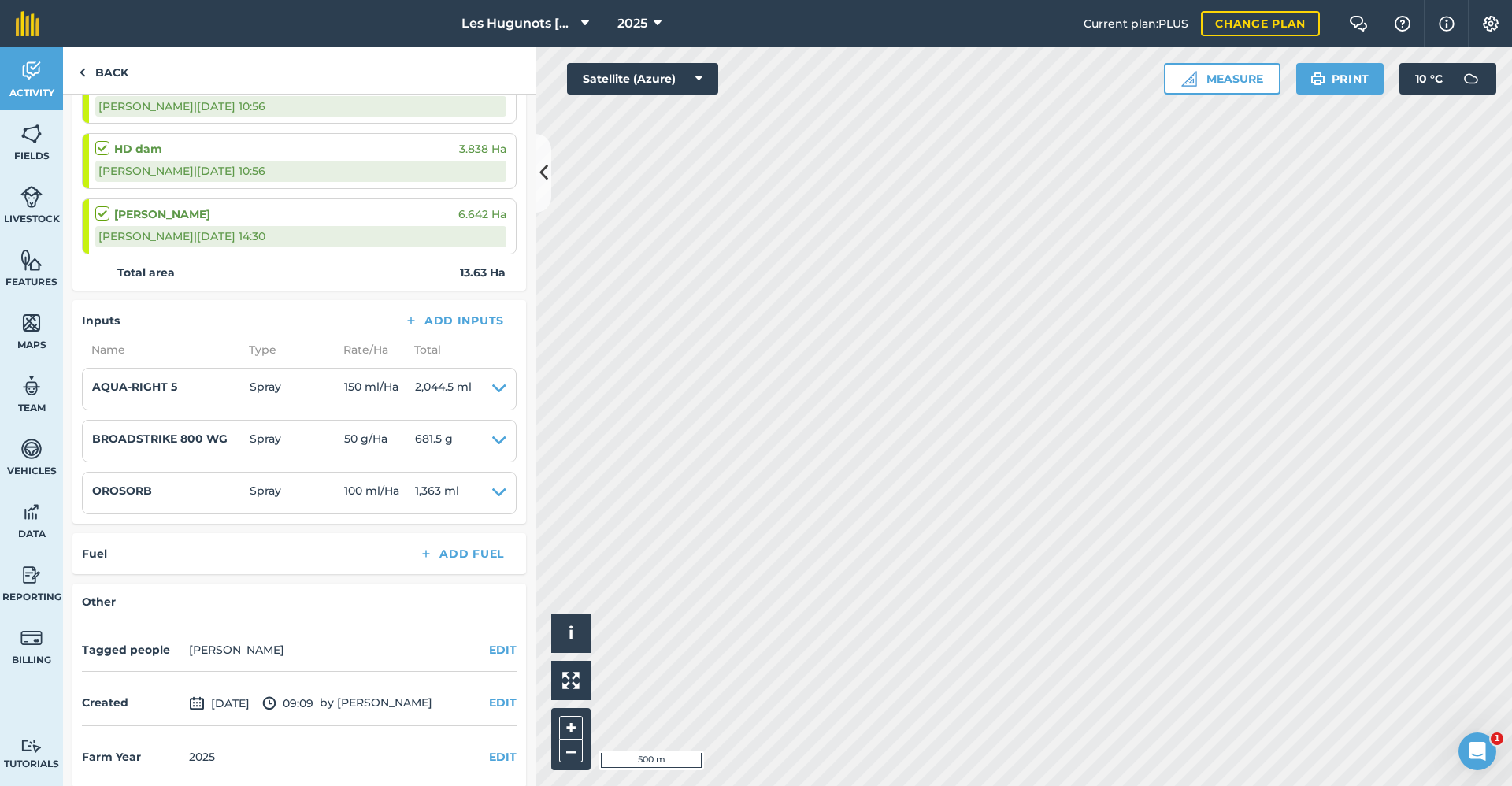
scroll to position [291, 0]
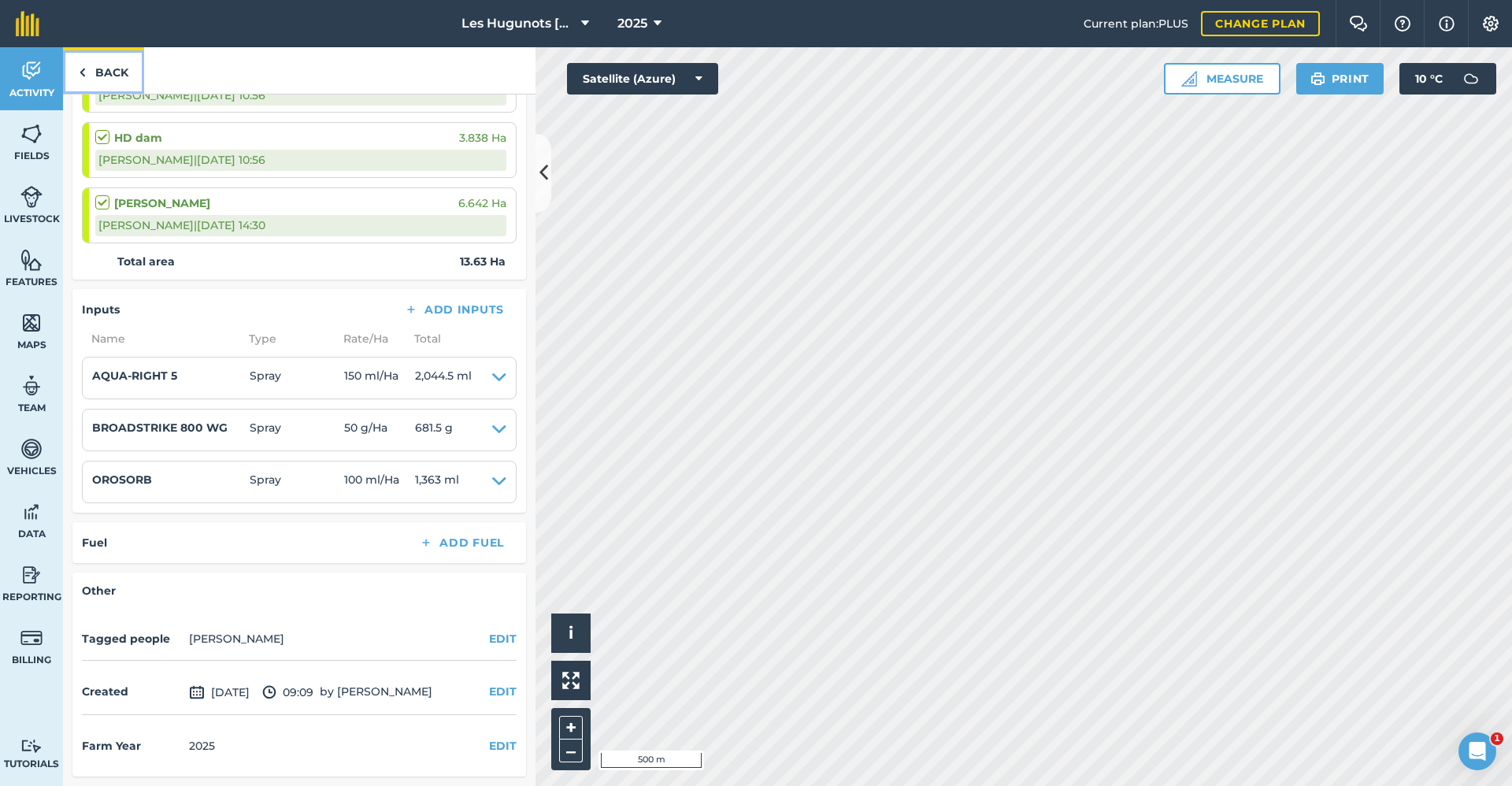
click at [94, 70] on link "Back" at bounding box center [104, 70] width 81 height 46
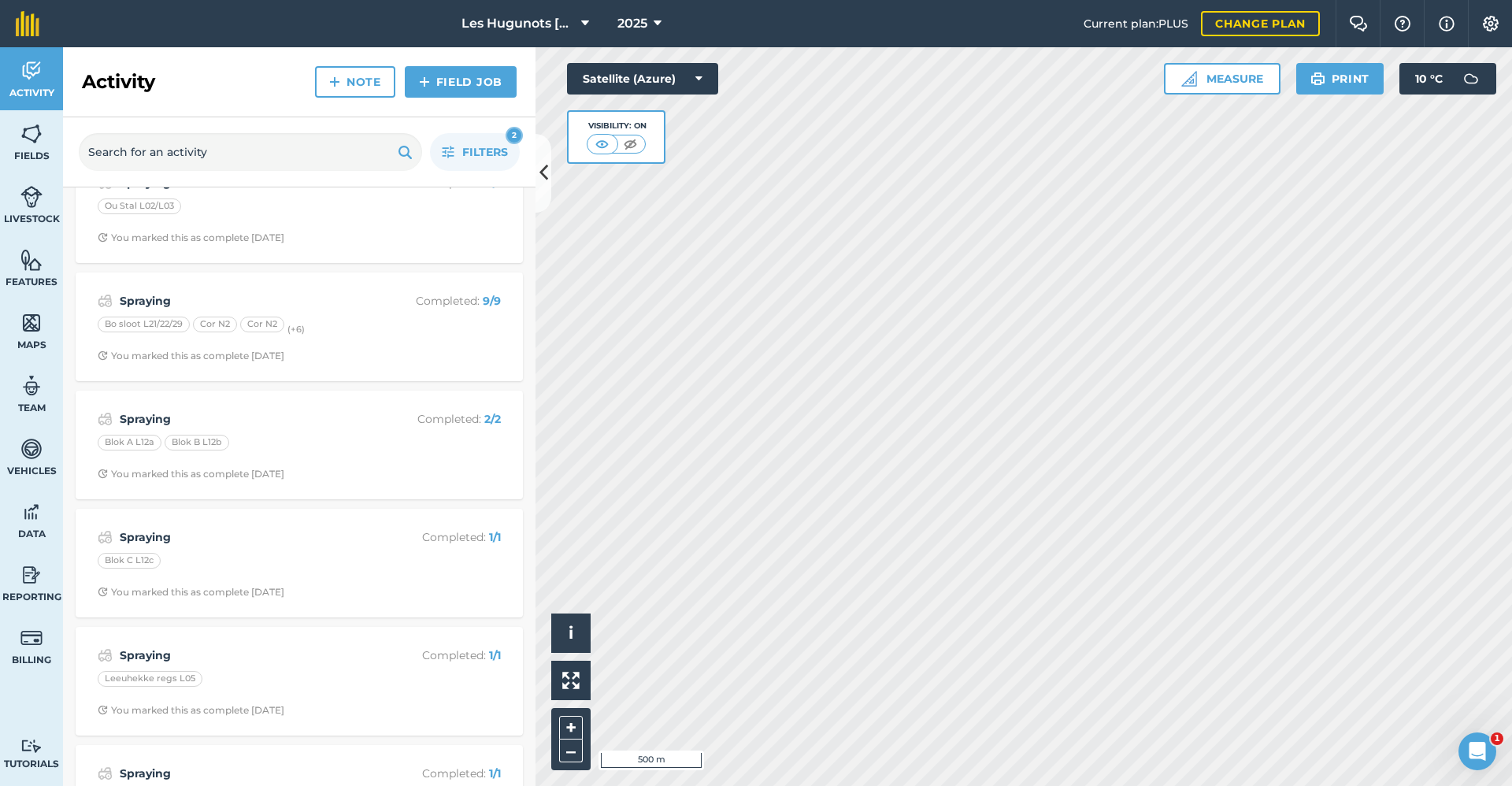
scroll to position [237, 0]
